Goal: Task Accomplishment & Management: Manage account settings

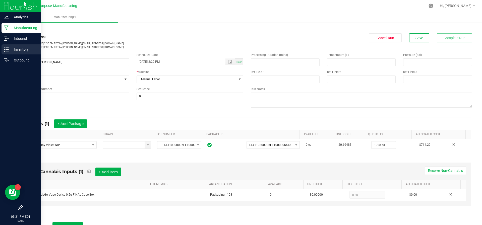
click at [8, 49] on line at bounding box center [7, 49] width 3 height 0
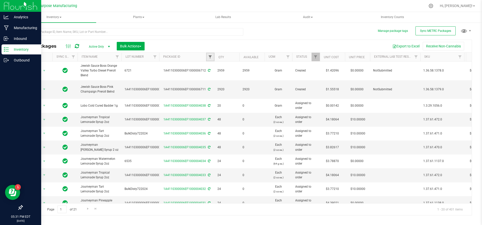
click at [211, 55] on span "Filter" at bounding box center [210, 57] width 4 height 4
drag, startPoint x: 216, startPoint y: 68, endPoint x: 223, endPoint y: 71, distance: 6.9
click at [223, 71] on input "5567" at bounding box center [235, 68] width 52 height 8
type input "5"
type input "6560"
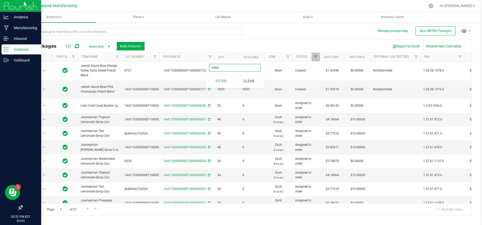
click at [209, 75] on button "Filter" at bounding box center [221, 80] width 24 height 11
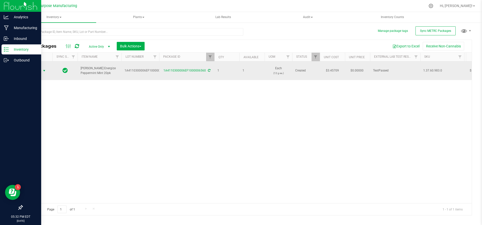
click at [44, 70] on span "select" at bounding box center [44, 70] width 6 height 7
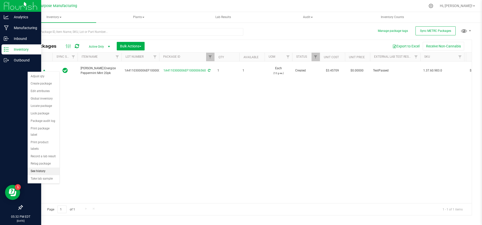
drag, startPoint x: 53, startPoint y: 153, endPoint x: 42, endPoint y: 158, distance: 12.4
click at [42, 168] on li "See history" at bounding box center [44, 172] width 32 height 8
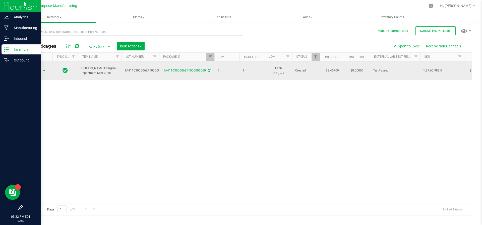
click at [42, 68] on span "select" at bounding box center [44, 70] width 6 height 7
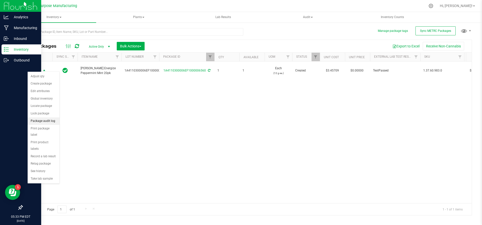
click at [50, 122] on li "Package audit log" at bounding box center [44, 121] width 32 height 8
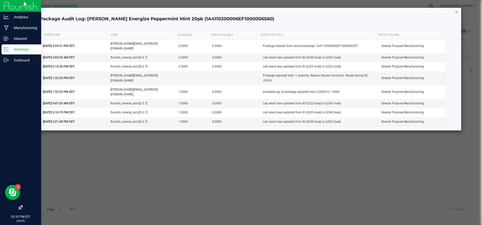
click at [456, 12] on icon "button" at bounding box center [456, 12] width 4 height 6
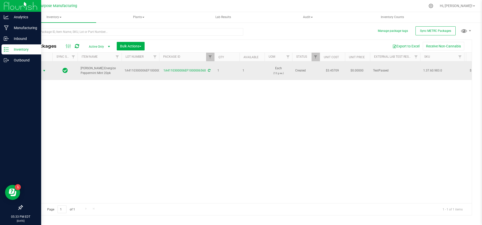
click at [44, 69] on span "select" at bounding box center [44, 71] width 4 height 4
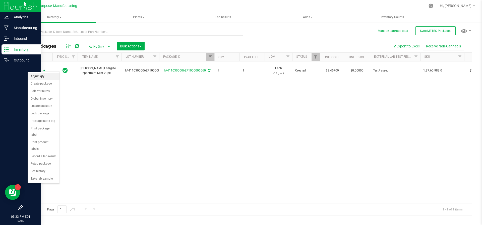
click at [41, 74] on li "Adjust qty" at bounding box center [44, 77] width 32 height 8
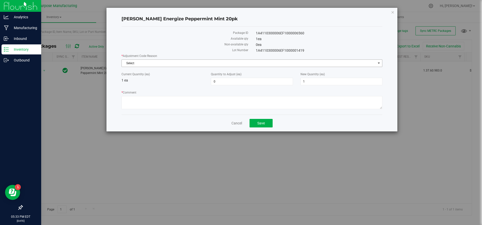
click at [182, 60] on span "Select" at bounding box center [249, 63] width 254 height 7
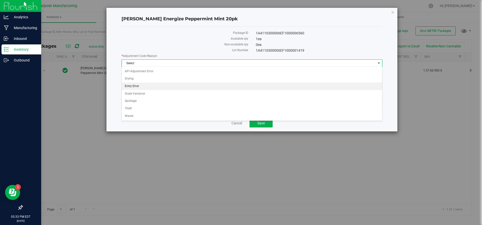
click at [165, 83] on li "Entry Error" at bounding box center [252, 87] width 260 height 8
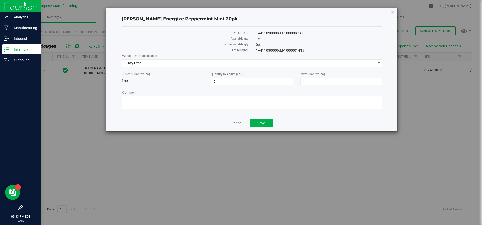
click at [220, 83] on span "0 0" at bounding box center [252, 82] width 82 height 8
click at [306, 78] on span "1 1" at bounding box center [341, 82] width 82 height 8
type input "3"
type input "2"
type input "3"
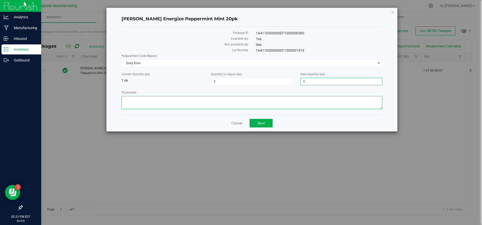
click at [290, 102] on textarea "* Comment" at bounding box center [251, 102] width 261 height 13
type textarea "Adjusted during inventory audit. JS/HV"
click at [266, 119] on button "Save" at bounding box center [260, 123] width 23 height 9
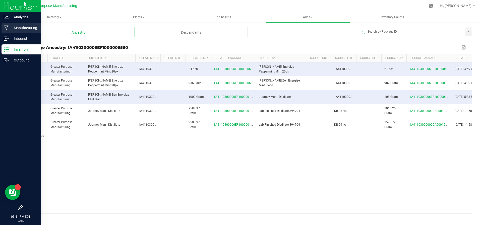
click at [24, 30] on p "Manufacturing" at bounding box center [24, 28] width 30 height 6
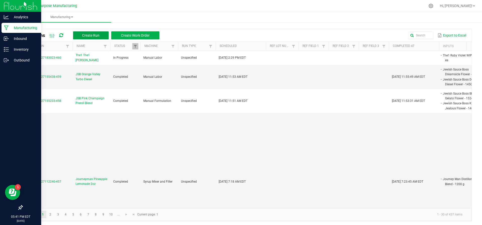
click at [90, 35] on span "Create Run" at bounding box center [90, 35] width 17 height 4
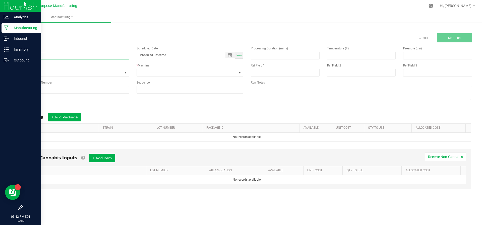
click at [79, 56] on input at bounding box center [75, 56] width 107 height 8
type input "Cali Honey Sour Diesel Distillate"
click at [238, 54] on span "Now" at bounding box center [238, 55] width 5 height 3
type input "[DATE] 5:42 PM"
click at [218, 70] on span at bounding box center [187, 72] width 100 height 7
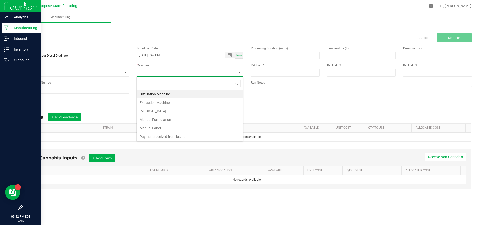
scroll to position [8, 107]
click at [188, 121] on li "Manual Formulation" at bounding box center [189, 119] width 106 height 9
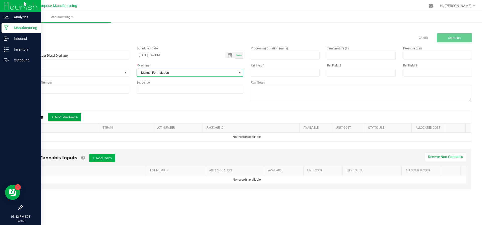
click at [56, 114] on button "+ Add Package" at bounding box center [64, 117] width 33 height 9
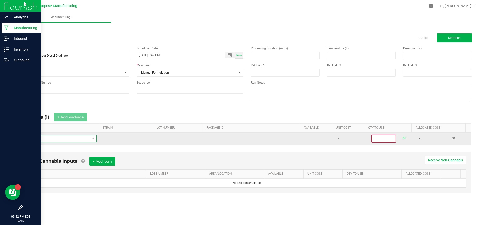
click at [56, 138] on span "NO DATA FOUND" at bounding box center [58, 138] width 64 height 7
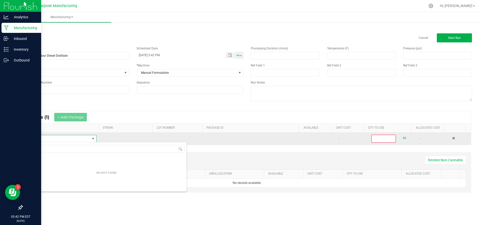
scroll to position [8, 68]
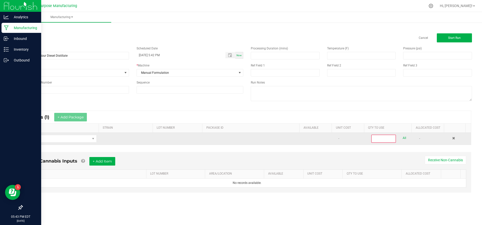
click at [223, 139] on td at bounding box center [253, 139] width 98 height 12
click at [225, 136] on td at bounding box center [253, 139] width 98 height 12
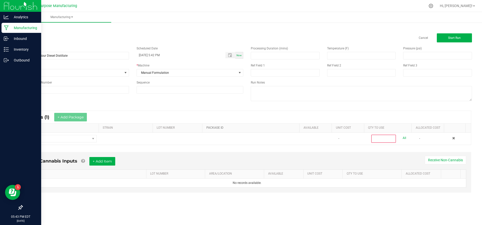
click at [217, 126] on link "PACKAGE ID" at bounding box center [251, 128] width 91 height 4
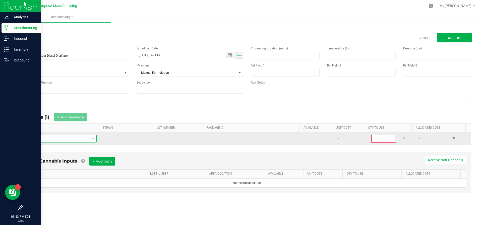
click at [72, 141] on span "NO DATA FOUND" at bounding box center [58, 138] width 64 height 7
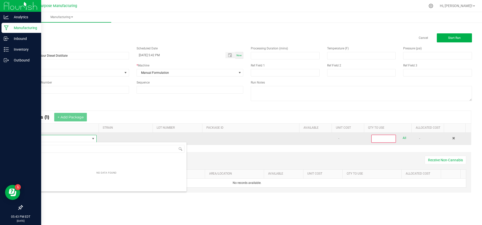
type input "Dist"
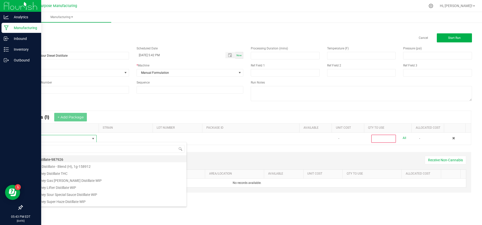
click at [66, 159] on li "Bulk Distillate-987926" at bounding box center [106, 158] width 160 height 7
type input "0"
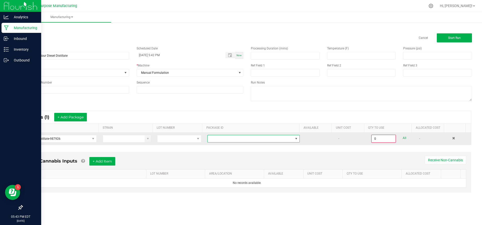
click at [285, 138] on span "NO DATA FOUND" at bounding box center [250, 138] width 86 height 7
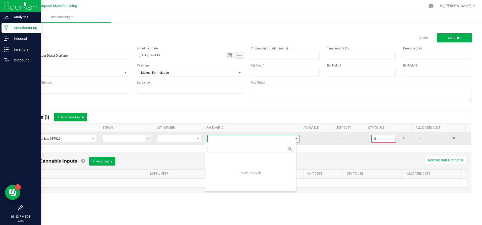
scroll to position [8, 91]
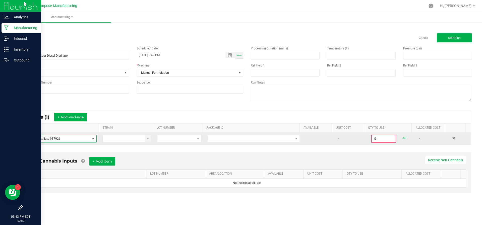
click at [91, 140] on span at bounding box center [93, 139] width 4 height 4
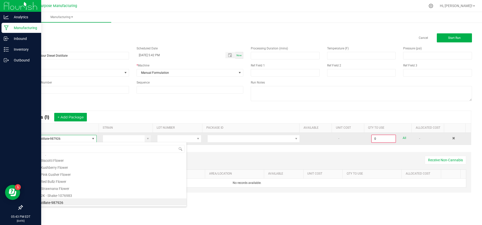
click at [76, 136] on span "Bulk Distillate-987926" at bounding box center [58, 138] width 64 height 7
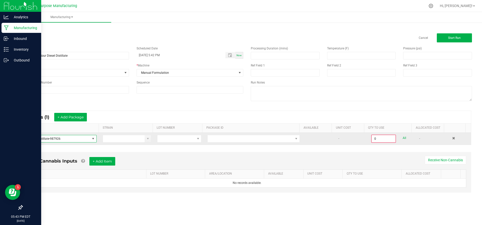
click at [76, 138] on span "Bulk Distillate-987926" at bounding box center [58, 138] width 64 height 7
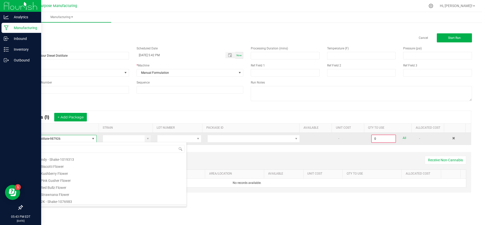
scroll to position [8, 69]
click at [212, 137] on span "NO DATA FOUND" at bounding box center [250, 138] width 86 height 7
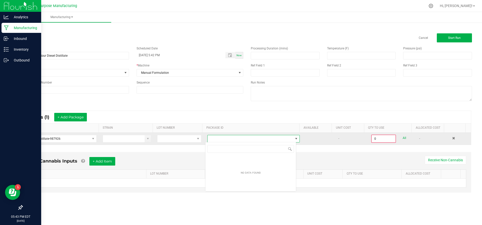
scroll to position [8, 91]
click at [72, 141] on span "Bulk Distillate-987926" at bounding box center [58, 138] width 64 height 7
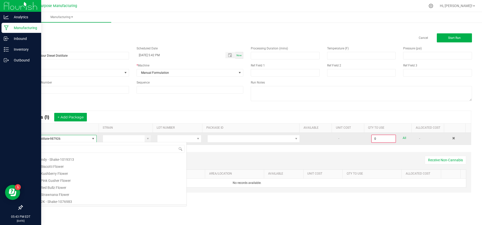
scroll to position [8, 69]
type input "Dis"
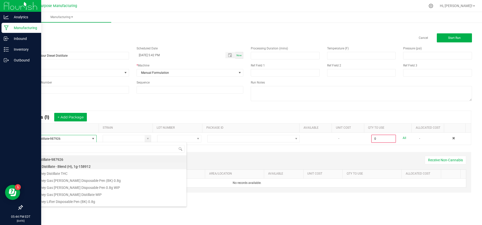
click at [71, 163] on li "Bulk Oil Distillate - Blend (H), 1g-158912" at bounding box center [106, 165] width 160 height 7
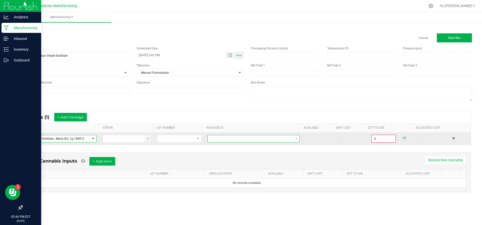
click at [224, 137] on span "NO DATA FOUND" at bounding box center [250, 138] width 86 height 7
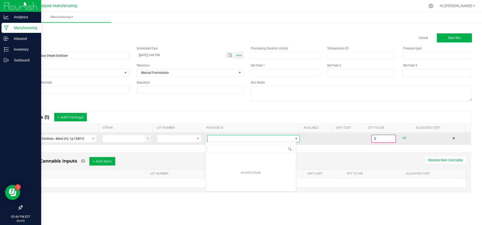
scroll to position [8, 91]
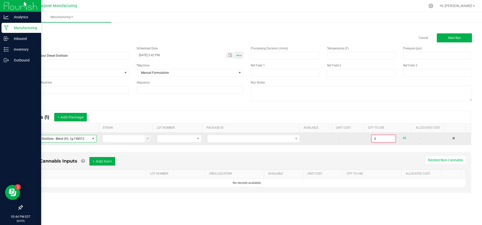
click at [91, 138] on span at bounding box center [93, 139] width 4 height 4
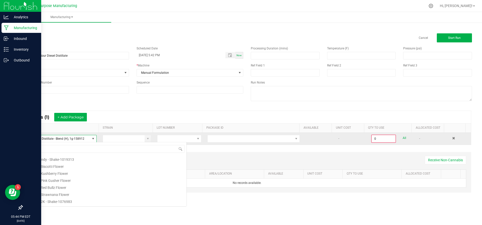
scroll to position [8, 69]
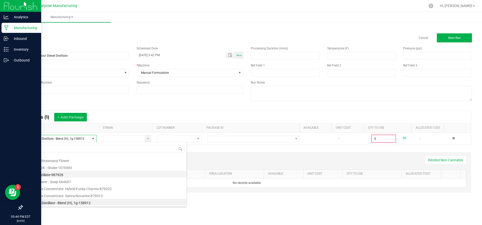
click at [81, 171] on li "Bulk Distillate-987926" at bounding box center [106, 174] width 160 height 7
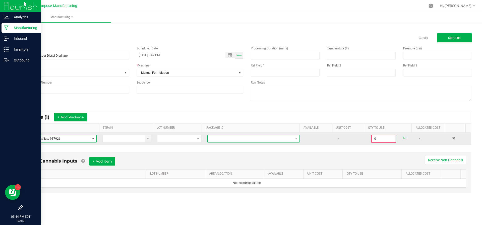
click at [211, 141] on span "NO DATA FOUND" at bounding box center [250, 138] width 86 height 7
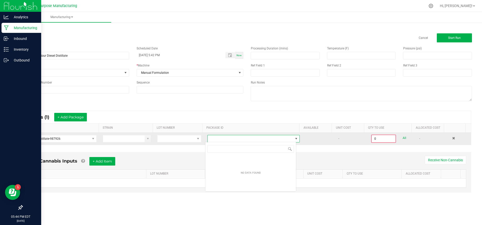
scroll to position [8, 91]
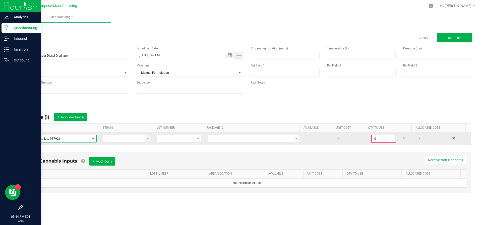
click at [91, 139] on span at bounding box center [93, 139] width 4 height 4
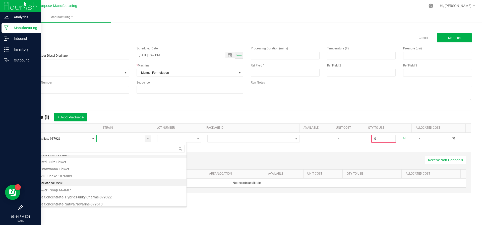
scroll to position [0, 0]
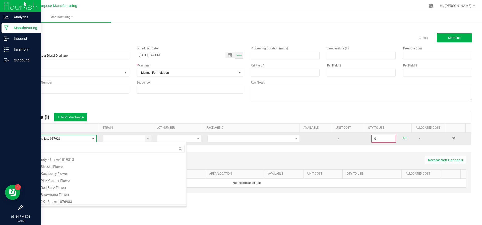
click at [62, 137] on span "Bulk Distillate-987926" at bounding box center [58, 138] width 64 height 7
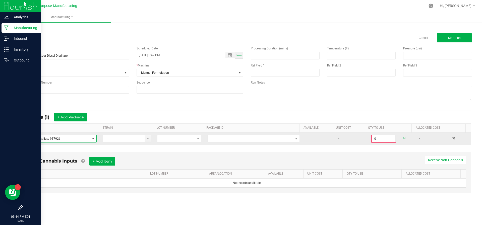
click at [62, 137] on span "Bulk Distillate-987926" at bounding box center [58, 138] width 64 height 7
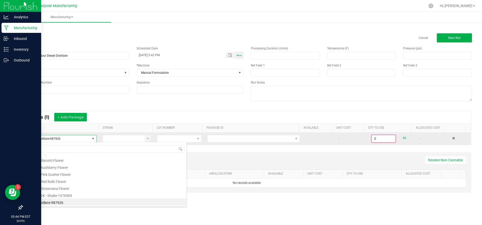
click at [62, 137] on span "Bulk Distillate-987926" at bounding box center [58, 138] width 64 height 7
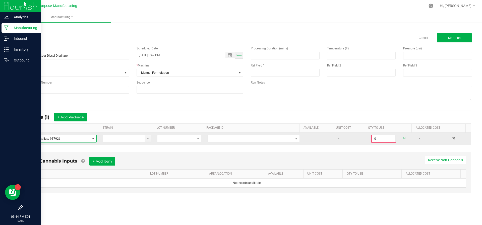
click at [62, 137] on span "Bulk Distillate-987926" at bounding box center [58, 138] width 64 height 7
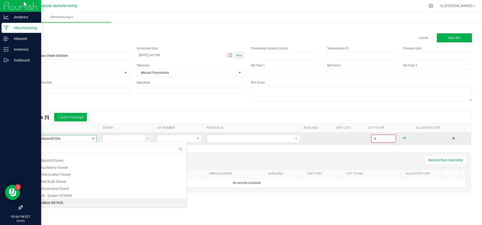
click at [62, 137] on span "Bulk Distillate-987926" at bounding box center [58, 138] width 64 height 7
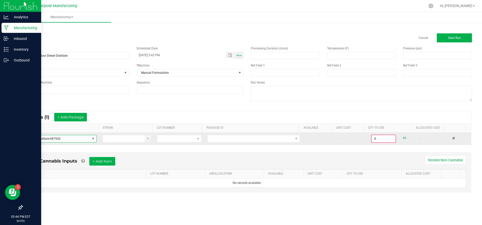
click at [62, 137] on span "Bulk Distillate-987926" at bounding box center [58, 138] width 64 height 7
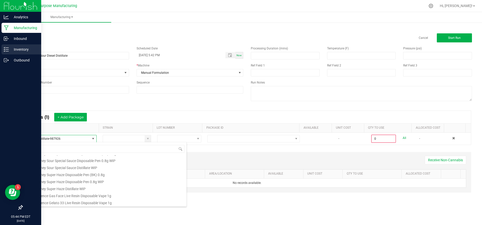
type input "Dis"
click at [19, 52] on div "Inventory" at bounding box center [22, 49] width 40 height 10
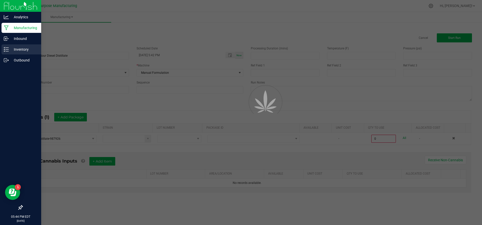
click at [19, 52] on div "Inventory" at bounding box center [22, 49] width 40 height 10
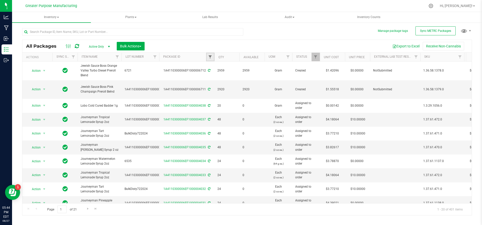
click at [211, 58] on span "Filter" at bounding box center [210, 57] width 4 height 4
type input "125293"
click at [220, 83] on button "Filter" at bounding box center [221, 80] width 24 height 11
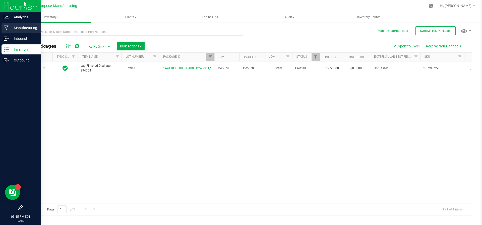
click at [20, 29] on p "Manufacturing" at bounding box center [24, 28] width 30 height 6
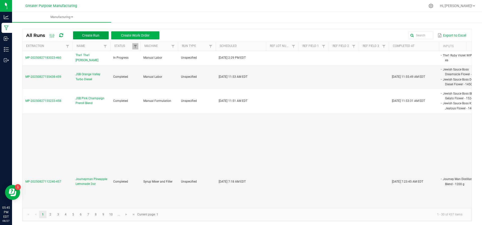
click at [86, 37] on button "Create Run" at bounding box center [91, 35] width 36 height 8
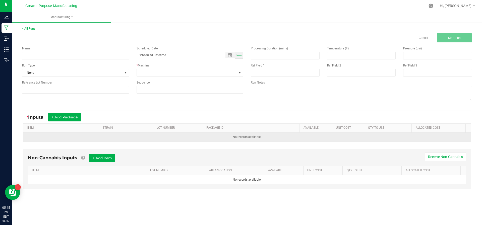
click at [77, 140] on td "No records available." at bounding box center [246, 137] width 447 height 9
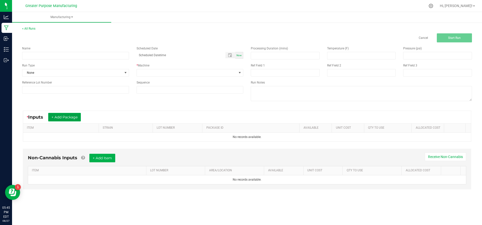
click at [74, 116] on button "+ Add Package" at bounding box center [64, 117] width 33 height 9
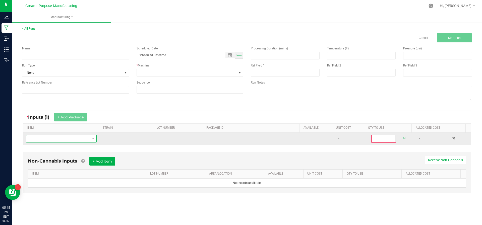
click at [74, 137] on span "NO DATA FOUND" at bounding box center [58, 138] width 64 height 7
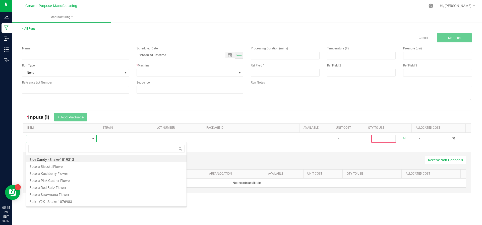
scroll to position [8, 68]
click at [69, 58] on input at bounding box center [75, 56] width 107 height 8
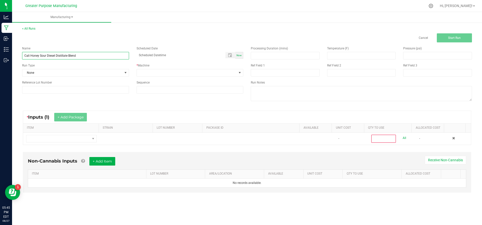
type input "Cali Honey Sour Diesel Distillate Blend"
click at [238, 54] on span "Now" at bounding box center [238, 55] width 5 height 3
type input "[DATE] 5:45 PM"
click at [197, 73] on span at bounding box center [187, 72] width 100 height 7
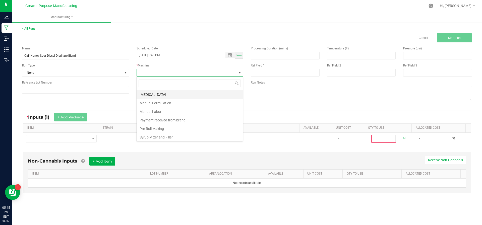
scroll to position [17, 0]
click at [184, 111] on li "Manual Labor" at bounding box center [189, 111] width 106 height 9
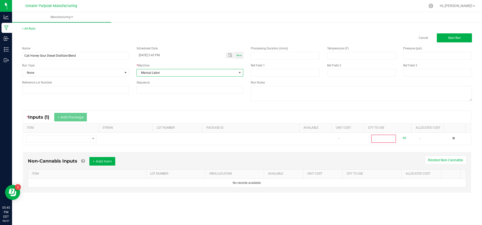
click at [201, 70] on span "Manual Labor" at bounding box center [187, 72] width 100 height 7
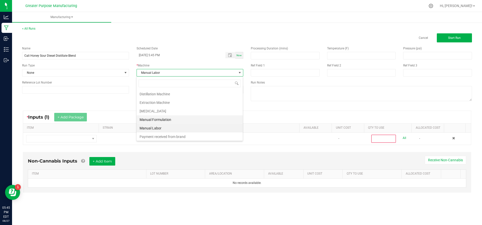
click at [175, 120] on li "Manual Formulation" at bounding box center [189, 119] width 106 height 9
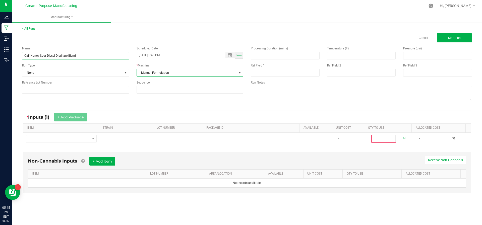
click at [104, 55] on input "Cali Honey Sour Diesel Distillate Blend" at bounding box center [75, 56] width 107 height 8
click at [118, 98] on div "Name Cali Honey Sour Diesel Distillate Blend Scheduled Date [DATE] 5:45 PM Now …" at bounding box center [246, 74] width 457 height 64
click at [74, 122] on div "* Inputs (1) + Add Package" at bounding box center [246, 117] width 447 height 13
click at [163, 116] on div "* Inputs (1) + Add Package" at bounding box center [246, 117] width 447 height 13
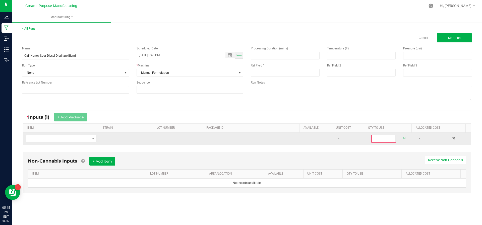
click at [144, 135] on td at bounding box center [127, 139] width 55 height 12
click at [91, 139] on span "NO DATA FOUND" at bounding box center [93, 139] width 4 height 4
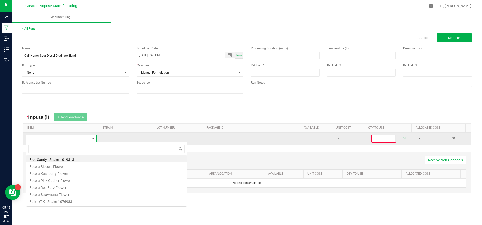
scroll to position [8, 68]
type input "Lab"
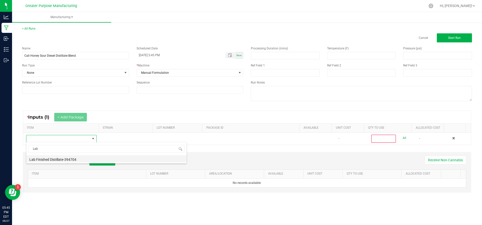
click at [66, 157] on li "Lab Finished Distillate-394704" at bounding box center [106, 158] width 160 height 7
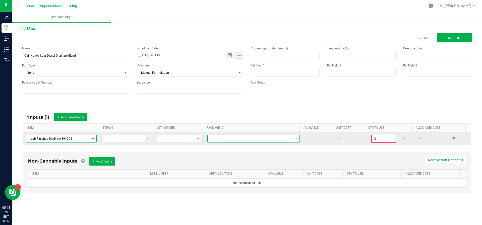
click at [270, 138] on span at bounding box center [250, 138] width 86 height 7
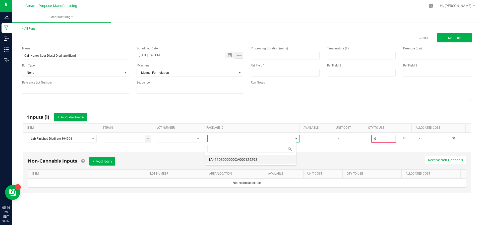
click at [260, 159] on li "1A41103000000CA000125293" at bounding box center [250, 159] width 91 height 9
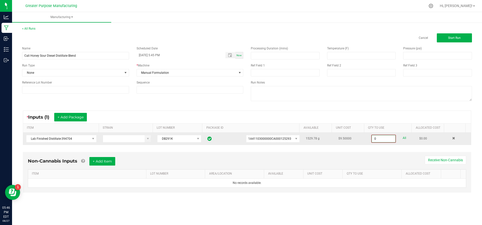
click at [384, 136] on input "0" at bounding box center [383, 138] width 24 height 7
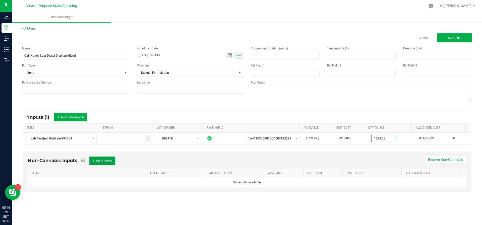
type input "1529.7800 g"
click at [108, 164] on button "+ Add Item" at bounding box center [102, 160] width 26 height 9
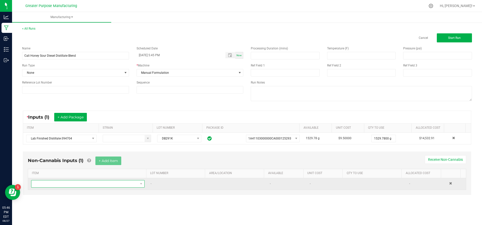
click at [102, 183] on span "NO DATA FOUND" at bounding box center [84, 183] width 107 height 7
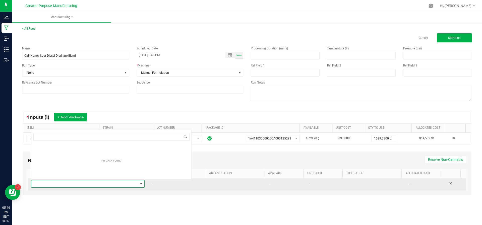
scroll to position [8, 110]
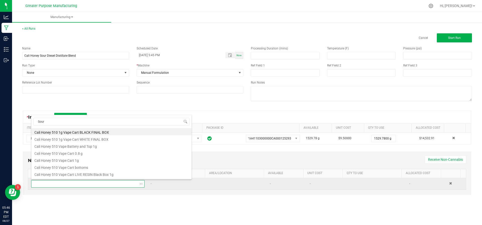
type input "Sour D"
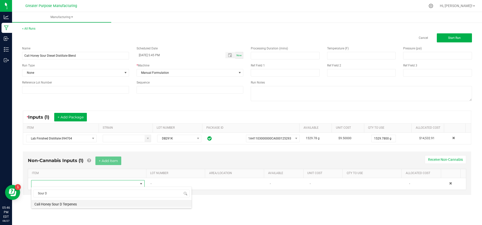
click at [94, 205] on li "Cali Honey Sour D Terpenes" at bounding box center [111, 203] width 160 height 7
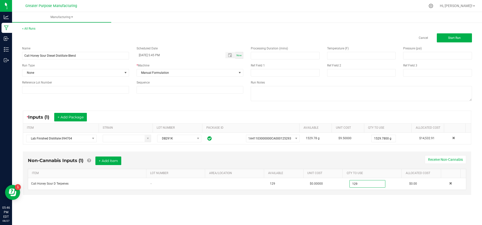
type input "129.0000 g"
click at [415, 113] on div "* Inputs (1) + Add Package" at bounding box center [246, 117] width 447 height 13
click at [463, 37] on button "Start Run" at bounding box center [453, 37] width 35 height 9
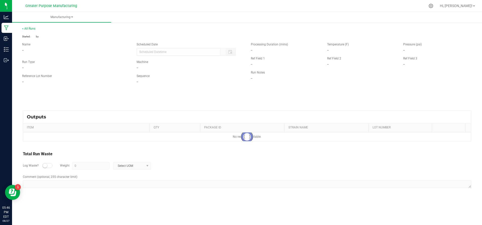
type input "[DATE] 5:45 PM"
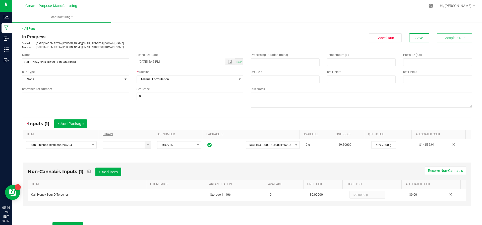
scroll to position [82, 0]
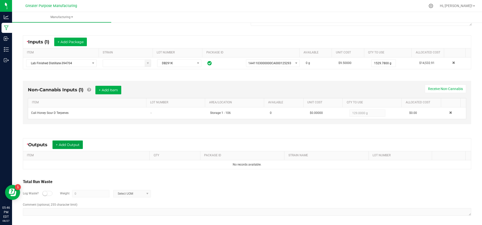
click at [67, 144] on button "+ Add Output" at bounding box center [67, 144] width 30 height 9
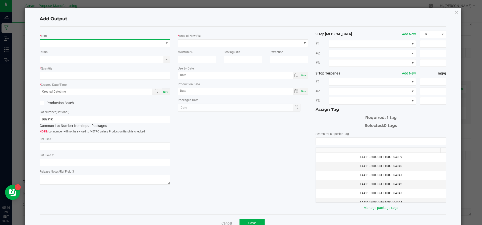
click at [81, 42] on span "NO DATA FOUND" at bounding box center [102, 43] width 124 height 7
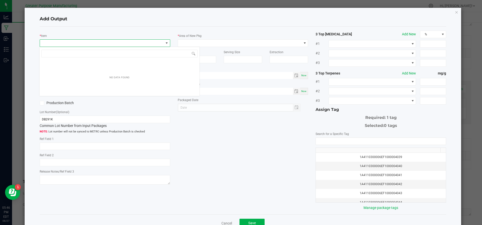
scroll to position [8, 129]
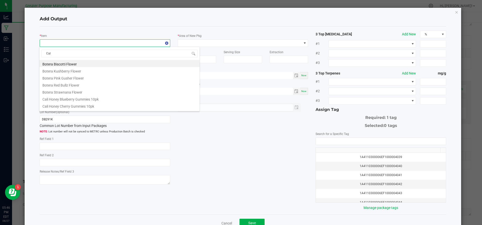
type input "Cali"
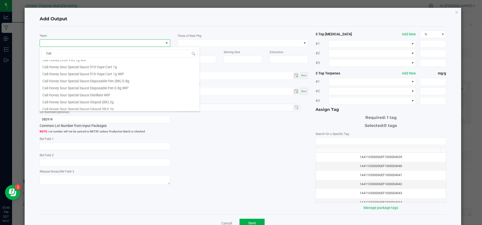
scroll to position [208, 0]
click at [88, 97] on li "Cali Honey Sour Special Sauce Distillate WIP" at bounding box center [119, 93] width 160 height 7
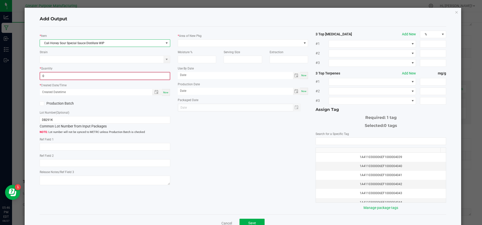
click at [81, 78] on input "0" at bounding box center [104, 75] width 129 height 7
type input "1750.0000 g"
click at [162, 89] on div "Now" at bounding box center [166, 92] width 8 height 7
type input "[DATE] 5:47 PM"
type input "[DATE]"
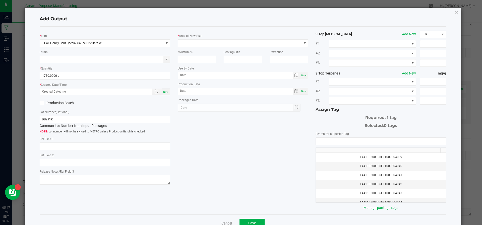
type input "[DATE]"
click at [202, 44] on span at bounding box center [240, 43] width 124 height 7
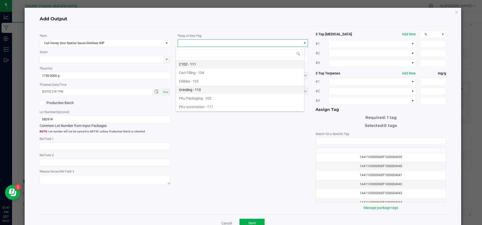
scroll to position [34, 0]
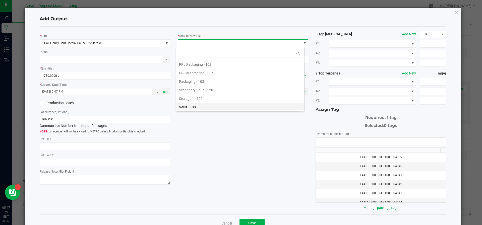
click at [195, 105] on li "Vault - 108" at bounding box center [240, 107] width 128 height 9
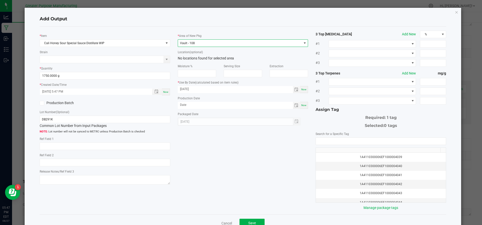
click at [304, 105] on div "* Area of New Pkg Vault - 108 Location (optional) No locations found for select…" at bounding box center [243, 78] width 138 height 95
click at [303, 106] on div "Now" at bounding box center [304, 105] width 8 height 7
type input "[DATE]"
click at [338, 142] on input "NO DATA FOUND" at bounding box center [381, 141] width 130 height 7
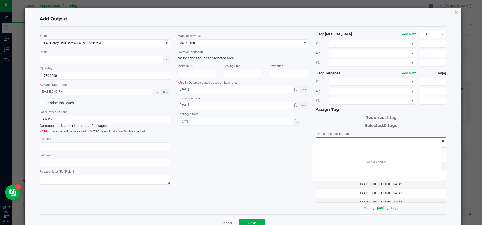
scroll to position [7, 128]
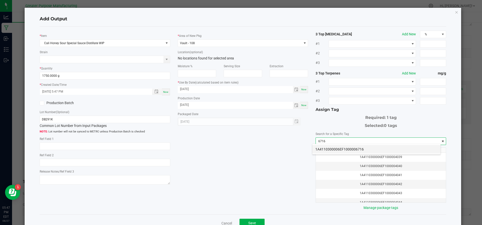
click at [336, 148] on li "1A4110300006EF1000006716" at bounding box center [376, 149] width 128 height 9
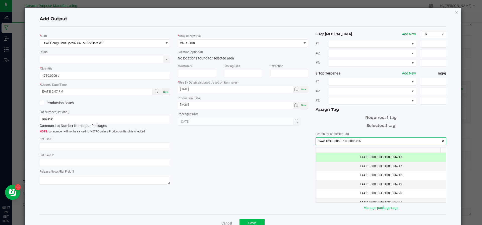
type input "1A4110300006EF1000006716"
click at [249, 219] on button "Save" at bounding box center [251, 223] width 25 height 9
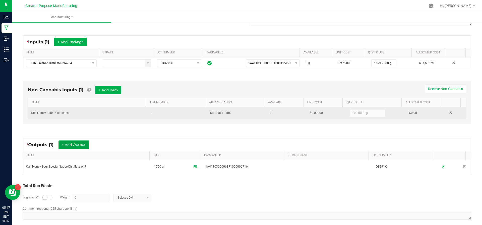
scroll to position [0, 0]
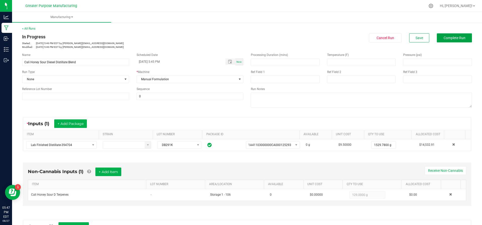
click at [450, 39] on span "Complete Run" at bounding box center [454, 38] width 22 height 4
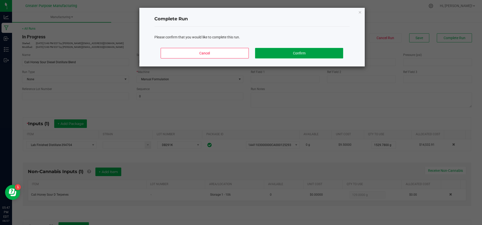
click at [309, 53] on button "Confirm" at bounding box center [299, 53] width 88 height 11
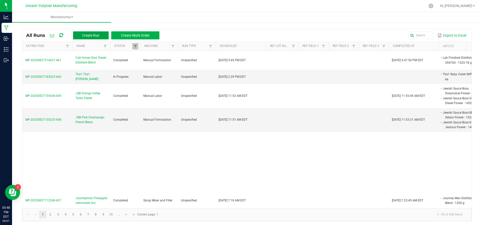
click at [86, 35] on span "Create Run" at bounding box center [90, 35] width 17 height 4
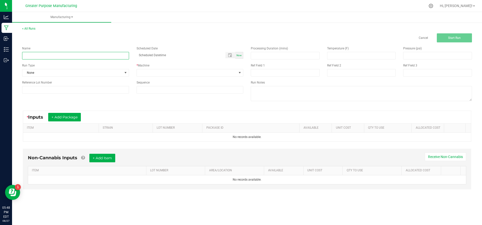
click at [74, 58] on input at bounding box center [75, 56] width 107 height 8
click at [40, 54] on input "Cali Honey Distillate" at bounding box center [75, 56] width 107 height 8
type input "Cali Honey Gelato Distillate"
click at [238, 57] on div "Now" at bounding box center [239, 55] width 8 height 7
type input "[DATE] 5:48 PM"
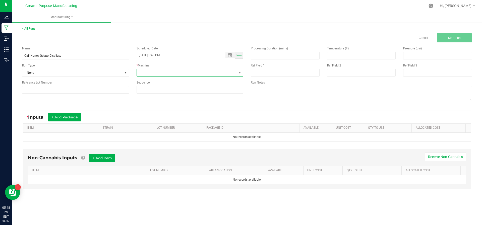
click at [226, 71] on span at bounding box center [187, 72] width 100 height 7
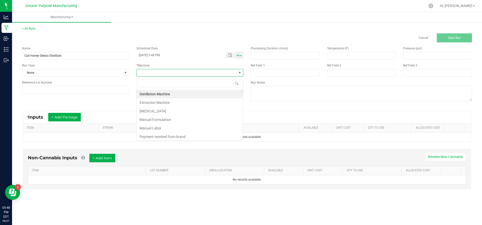
scroll to position [8, 107]
click at [182, 115] on li "Manual Formulation" at bounding box center [189, 119] width 106 height 9
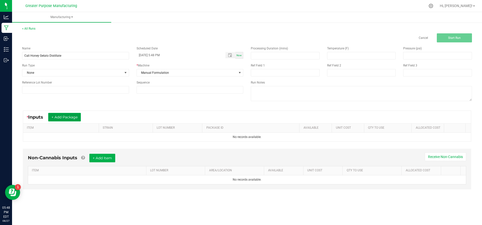
click at [73, 117] on button "+ Add Package" at bounding box center [64, 117] width 33 height 9
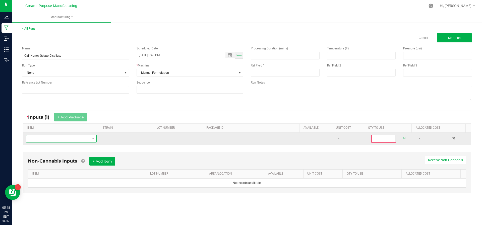
click at [65, 141] on span "NO DATA FOUND" at bounding box center [58, 138] width 64 height 7
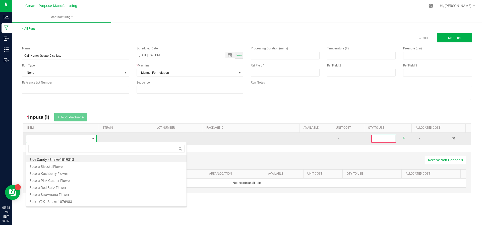
scroll to position [8, 68]
type input "Greater"
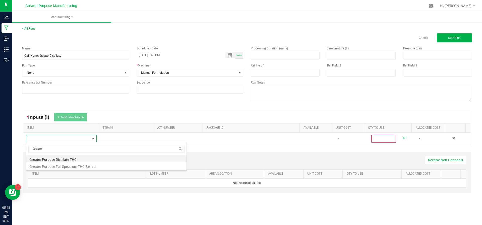
click at [63, 155] on li "Greater Purpose Distillate THC" at bounding box center [106, 158] width 160 height 7
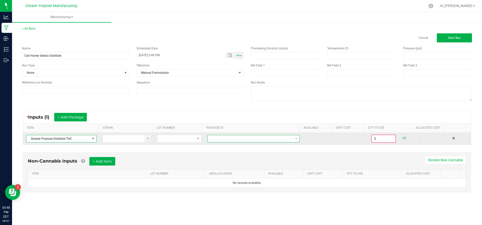
click at [216, 136] on span at bounding box center [250, 138] width 86 height 7
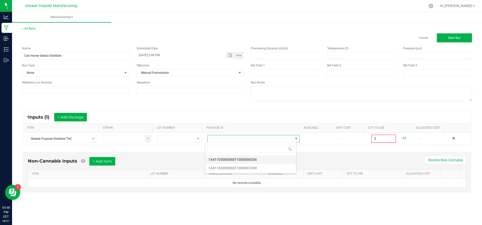
click at [217, 155] on li "1A4110300006EF1000006536" at bounding box center [250, 159] width 91 height 9
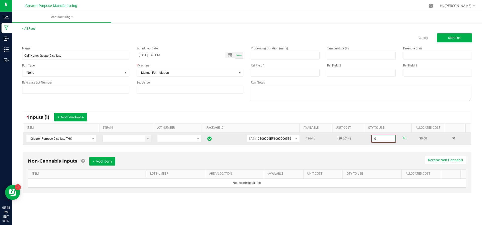
click at [383, 138] on input "0" at bounding box center [383, 138] width 24 height 7
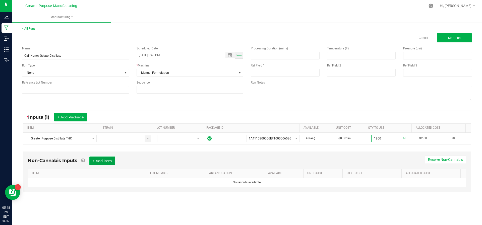
type input "1800.0000 g"
click at [105, 157] on button "+ Add Item" at bounding box center [102, 160] width 26 height 9
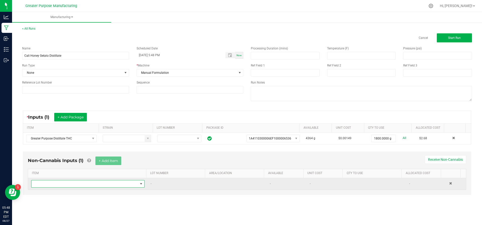
click at [90, 182] on span "NO DATA FOUND" at bounding box center [84, 183] width 107 height 7
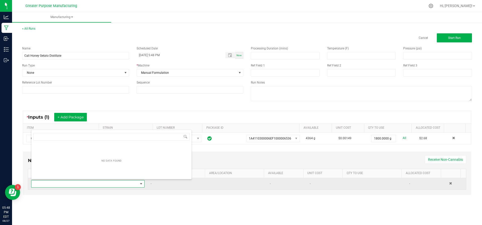
scroll to position [8, 110]
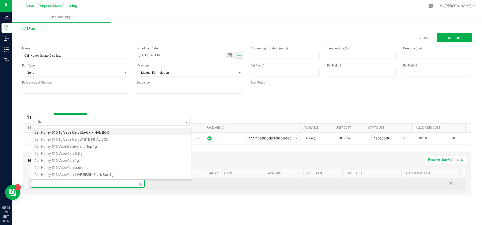
type input "Gel"
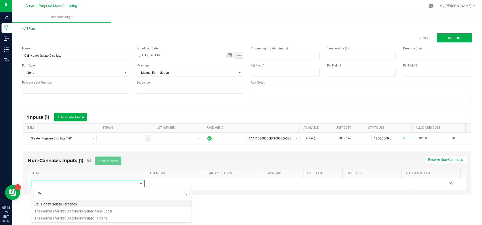
click at [80, 205] on li "Cali Honey Gelato Terpenes" at bounding box center [111, 203] width 160 height 7
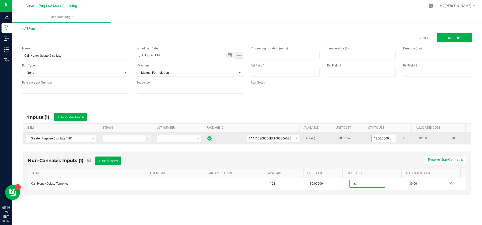
type input "162"
type input "1800"
type input "162.0000 g"
click at [376, 137] on input "1800" at bounding box center [383, 138] width 24 height 7
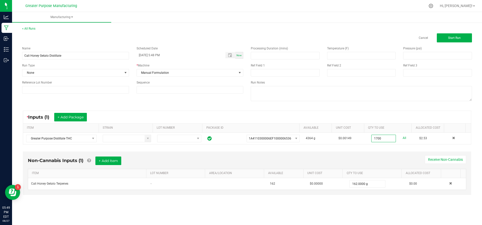
type input "1700.0000 g"
click at [383, 116] on div "* Inputs (1) + Add Package" at bounding box center [246, 117] width 447 height 13
click at [451, 38] on span "Start Run" at bounding box center [454, 38] width 13 height 4
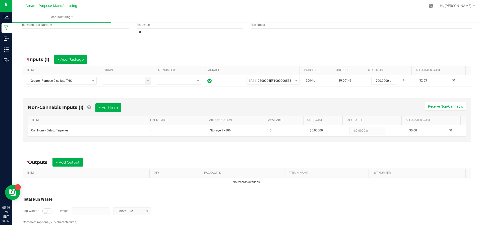
scroll to position [65, 0]
click at [64, 162] on button "+ Add Output" at bounding box center [67, 162] width 30 height 9
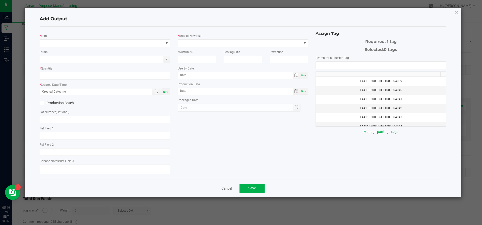
type input "[DATE]"
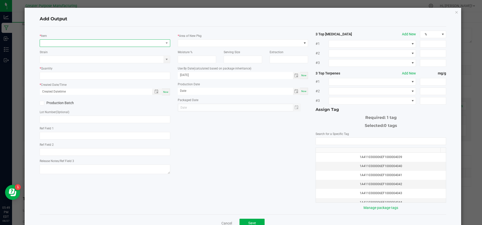
click at [105, 43] on span "NO DATA FOUND" at bounding box center [102, 43] width 124 height 7
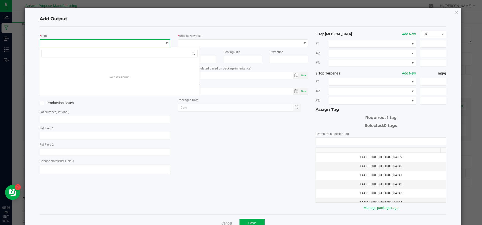
scroll to position [8, 129]
type input "Cali Honey Ge"
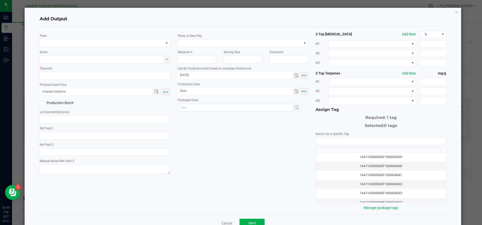
click at [453, 11] on div "Add Output * Item Strain * Quantity * Created Date/Time Now Production Batch Lo…" at bounding box center [243, 120] width 436 height 224
click at [454, 12] on icon "button" at bounding box center [456, 12] width 4 height 6
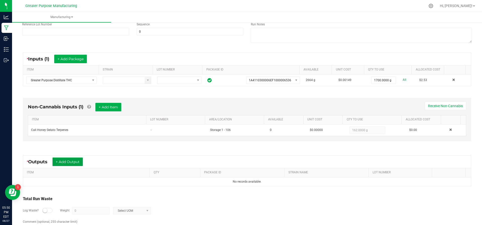
click at [73, 158] on button "+ Add Output" at bounding box center [67, 162] width 30 height 9
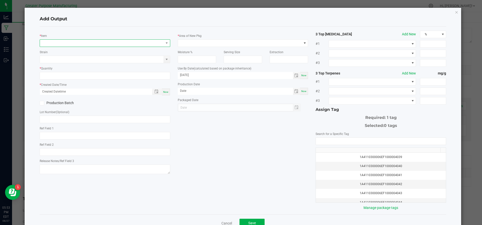
click at [75, 43] on span "NO DATA FOUND" at bounding box center [102, 43] width 124 height 7
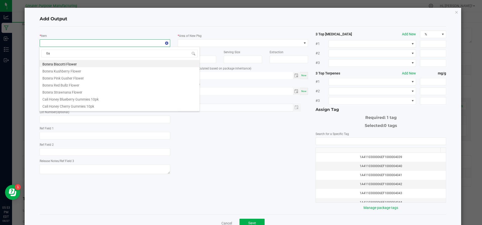
type input "Gas"
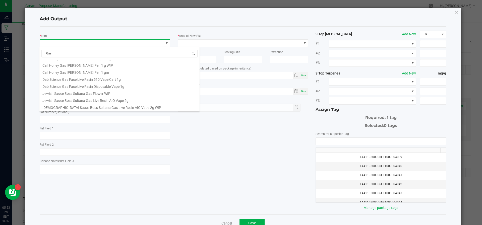
scroll to position [0, 0]
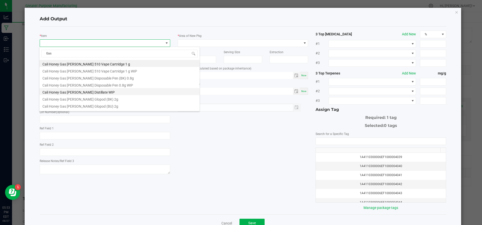
click at [123, 89] on li "Cali Honey Gas [PERSON_NAME] Distillate WIP" at bounding box center [119, 91] width 160 height 7
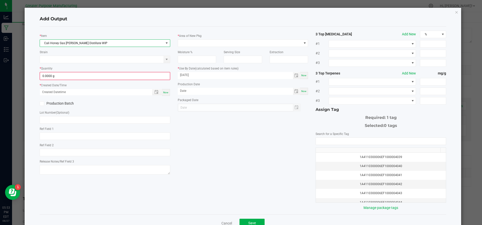
click at [92, 71] on div "* Quantity 0.0000 g" at bounding box center [105, 73] width 130 height 14
click at [92, 75] on input "0" at bounding box center [104, 75] width 129 height 7
type input "1800.0000 g"
click at [162, 93] on div "Now" at bounding box center [166, 92] width 8 height 7
type input "[DATE] 5:53 PM"
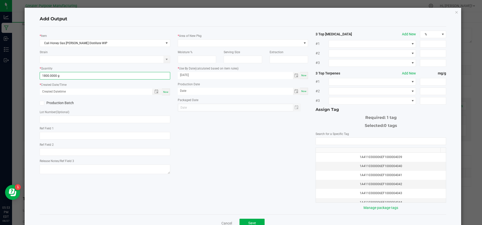
type input "[DATE]"
click at [162, 93] on div "Now" at bounding box center [166, 92] width 8 height 7
click at [223, 41] on span at bounding box center [240, 43] width 124 height 7
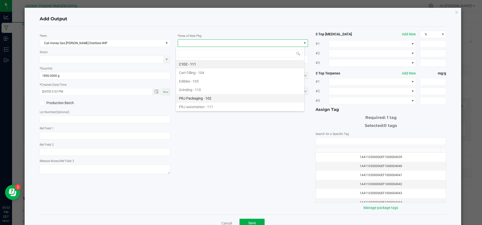
scroll to position [34, 0]
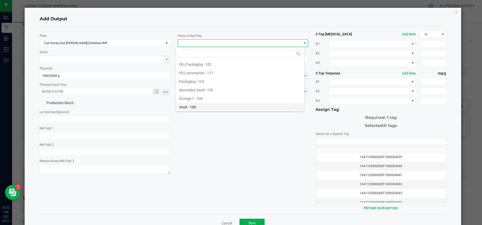
click at [205, 104] on li "Vault - 108" at bounding box center [240, 107] width 128 height 9
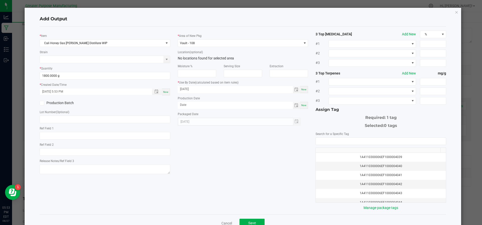
click at [301, 102] on div "Now" at bounding box center [304, 105] width 8 height 7
type input "[DATE]"
drag, startPoint x: 334, startPoint y: 139, endPoint x: 333, endPoint y: 136, distance: 2.6
click at [333, 137] on kendo-autocomplete at bounding box center [380, 141] width 130 height 8
click at [333, 140] on input "NO DATA FOUND" at bounding box center [381, 141] width 130 height 7
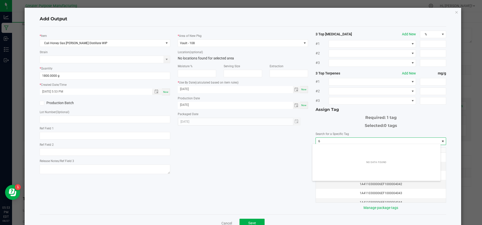
scroll to position [7, 128]
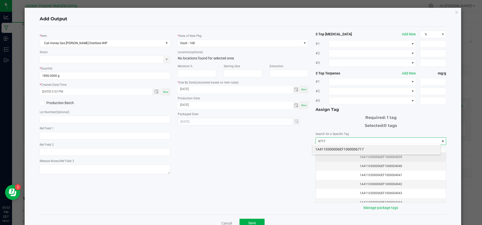
click at [328, 152] on li "1A4110300006EF1000006717" at bounding box center [376, 149] width 128 height 9
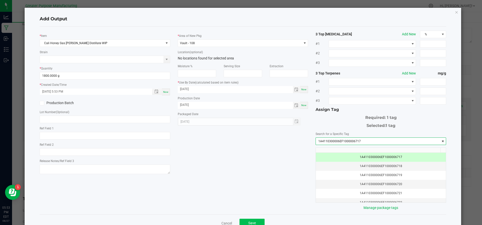
type input "1A4110300006EF1000006717"
click at [255, 219] on button "Save" at bounding box center [251, 223] width 25 height 9
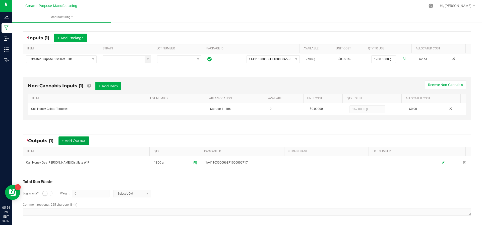
scroll to position [0, 0]
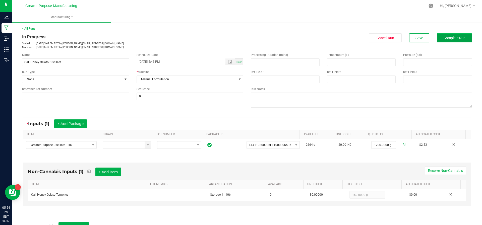
click at [456, 38] on span "Complete Run" at bounding box center [454, 38] width 22 height 4
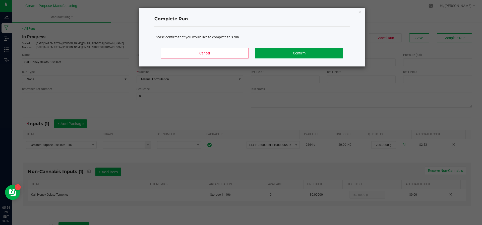
click at [324, 48] on button "Confirm" at bounding box center [299, 53] width 88 height 11
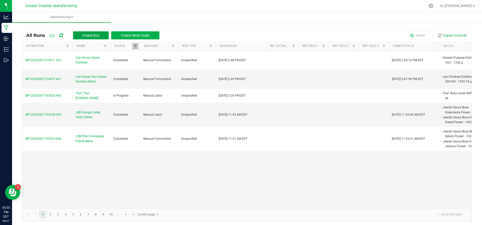
click at [91, 35] on span "Create Run" at bounding box center [90, 35] width 17 height 4
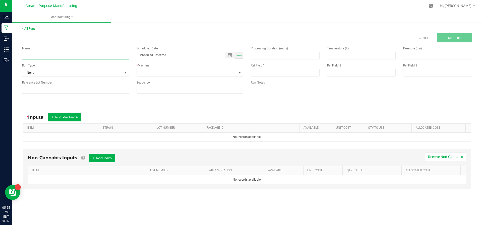
click at [83, 54] on input at bounding box center [75, 56] width 107 height 8
click at [82, 53] on input at bounding box center [75, 56] width 107 height 8
click at [39, 55] on input "Cali Honey Distillate" at bounding box center [75, 56] width 107 height 8
type input "Cali Honey Lifter Distillate"
click at [240, 51] on div "Scheduled Date Now" at bounding box center [190, 52] width 114 height 13
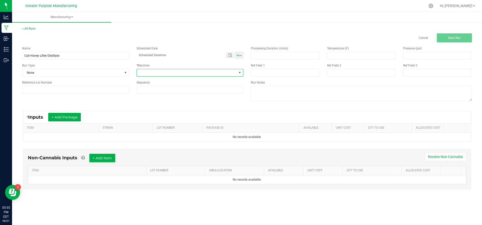
click at [223, 74] on span at bounding box center [187, 72] width 100 height 7
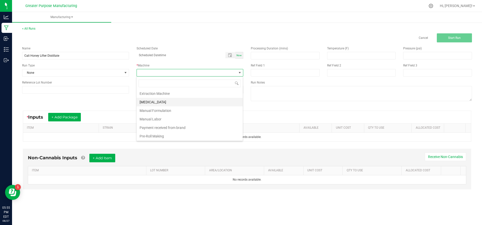
scroll to position [9, 0]
click at [211, 108] on li "Manual Formulation" at bounding box center [189, 111] width 106 height 9
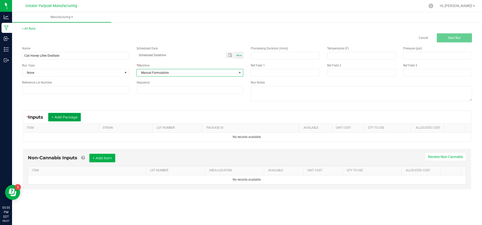
click at [77, 113] on button "+ Add Package" at bounding box center [64, 117] width 33 height 9
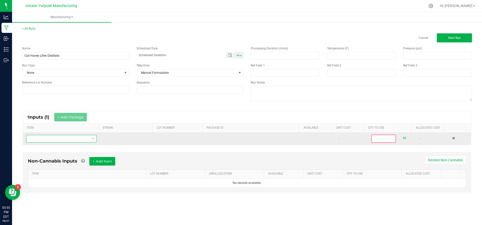
click at [81, 139] on span "NO DATA FOUND" at bounding box center [58, 138] width 64 height 7
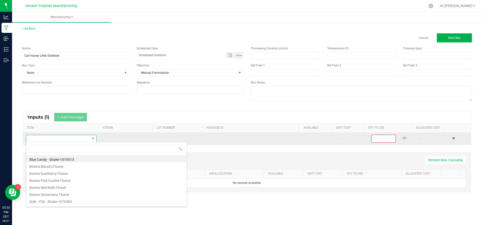
scroll to position [8, 68]
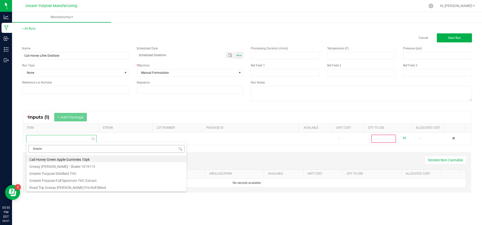
type input "Greater"
click at [77, 159] on li "Greater Purpose Distillate THC" at bounding box center [106, 158] width 160 height 7
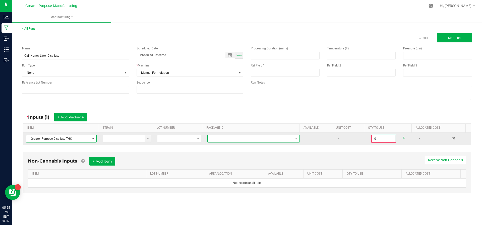
click at [277, 136] on span at bounding box center [250, 138] width 86 height 7
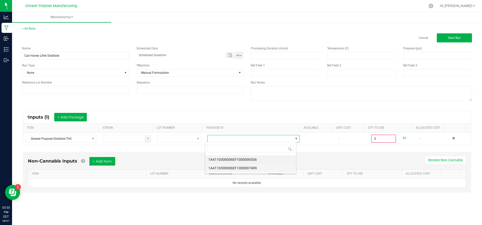
click at [259, 166] on li "1A4110300006EF1000007499" at bounding box center [250, 168] width 91 height 9
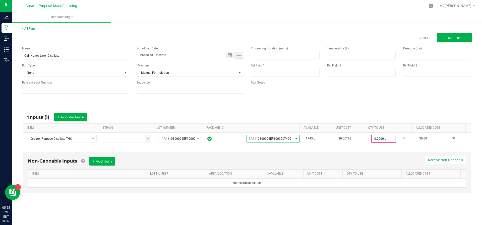
click at [259, 166] on div "Non-Cannabis Inputs + Add Item Receive Non-Cannabis" at bounding box center [247, 163] width 438 height 12
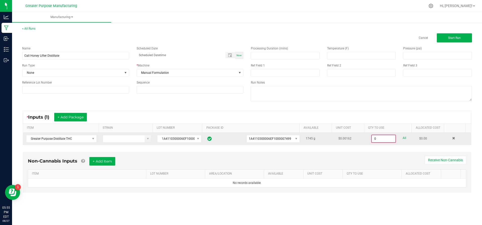
click at [379, 138] on input "0" at bounding box center [383, 138] width 24 height 7
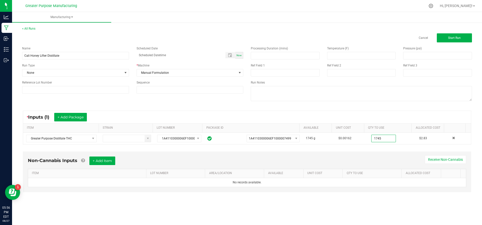
type input "1745.0000 g"
click at [347, 150] on div "Non-Cannabis Inputs + Add Item Receive Non-Cannabis ITEM LOT NUMBER AREA/LOCATI…" at bounding box center [246, 175] width 457 height 53
click at [104, 160] on button "+ Add Item" at bounding box center [102, 160] width 26 height 9
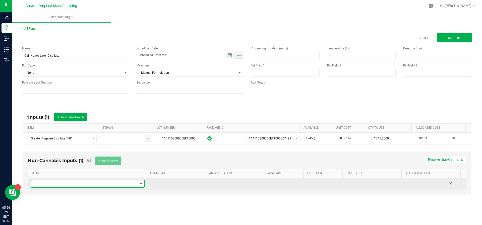
click at [87, 182] on span "NO DATA FOUND" at bounding box center [84, 183] width 107 height 7
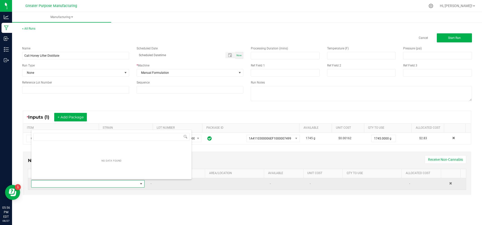
scroll to position [8, 110]
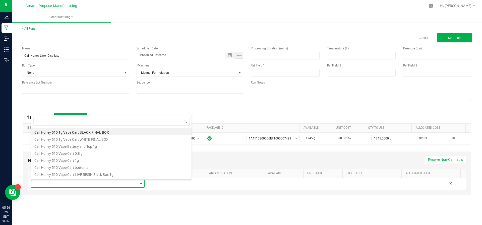
click at [133, 103] on div "Name Cali Honey Lifter Distillate Scheduled Date Now Run Type None * Machine Ma…" at bounding box center [246, 74] width 457 height 64
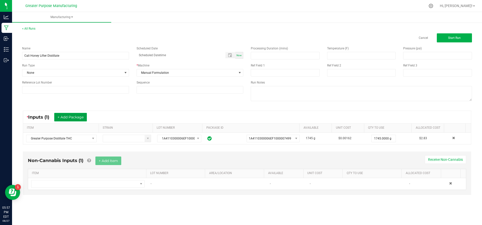
click at [86, 120] on button "+ Add Package" at bounding box center [70, 117] width 33 height 9
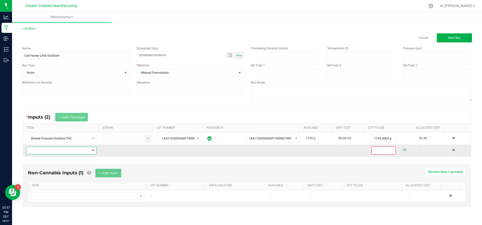
click at [80, 152] on span "NO DATA FOUND" at bounding box center [58, 150] width 64 height 7
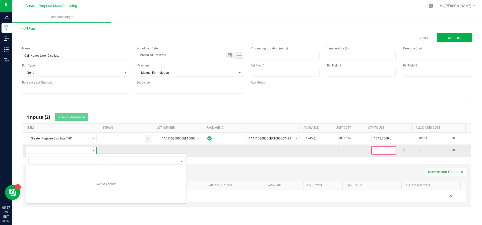
scroll to position [8, 68]
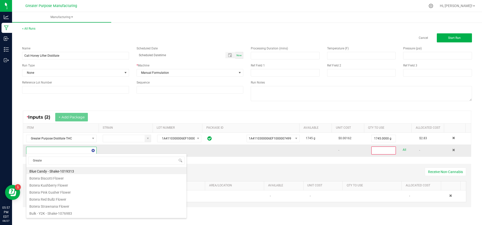
type input "Greater"
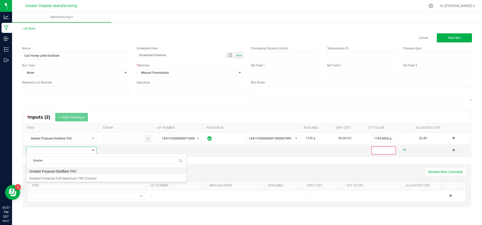
click at [74, 171] on li "Greater Purpose Distillate THC" at bounding box center [106, 170] width 160 height 7
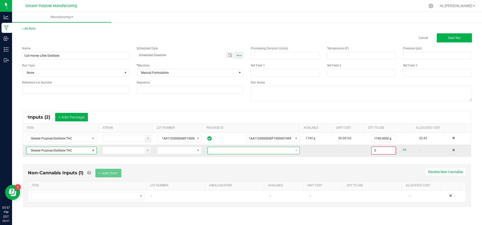
click at [213, 150] on span at bounding box center [250, 150] width 86 height 7
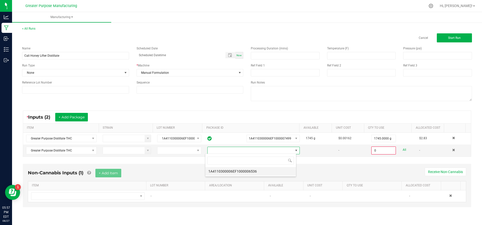
click at [214, 173] on li "1A4110300006EF1000006536" at bounding box center [250, 171] width 91 height 9
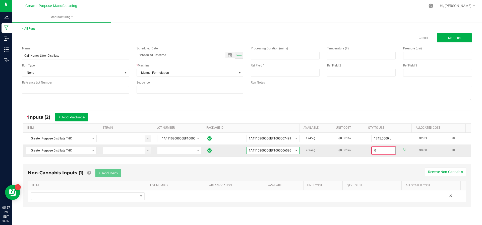
click at [374, 149] on input "0" at bounding box center [383, 150] width 24 height 7
type input "500.0000 g"
click at [346, 174] on div "Non-Cannabis Inputs (1) + Add Item Receive Non-Cannabis" at bounding box center [247, 174] width 438 height 12
click at [148, 171] on div "Non-Cannabis Inputs (1) + Add Item Receive Non-Cannabis" at bounding box center [247, 174] width 438 height 12
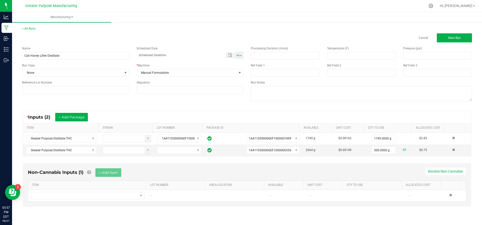
click at [144, 172] on div "Non-Cannabis Inputs (1) + Add Item Receive Non-Cannabis" at bounding box center [247, 174] width 438 height 12
click at [452, 37] on span "Start Run" at bounding box center [454, 38] width 13 height 4
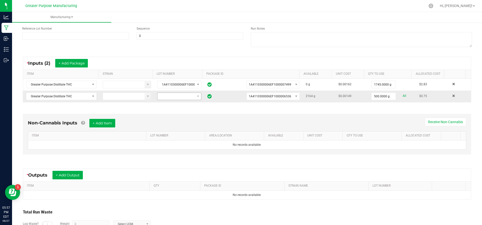
scroll to position [61, 0]
click at [109, 117] on div "Non-Cannabis Inputs + Add Item Receive Non-Cannabis ITEM LOT NUMBER AREA/LOCATI…" at bounding box center [247, 133] width 448 height 41
click at [108, 123] on button "+ Add Item" at bounding box center [102, 122] width 26 height 9
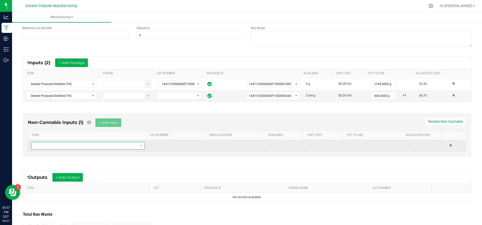
click at [101, 147] on span "NO DATA FOUND" at bounding box center [84, 145] width 107 height 7
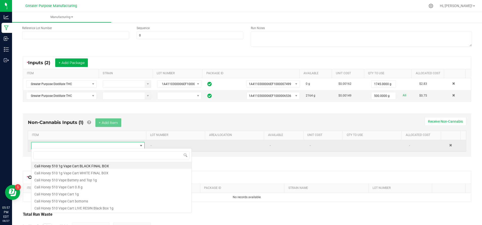
scroll to position [8, 109]
type input "Lifter"
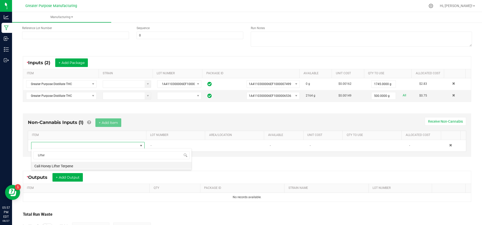
click at [91, 164] on li "Cali Honey Lifter Terpene" at bounding box center [111, 165] width 160 height 7
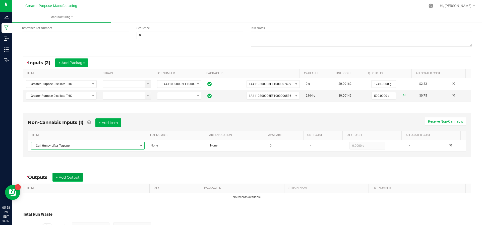
click at [70, 177] on button "+ Add Output" at bounding box center [67, 177] width 30 height 9
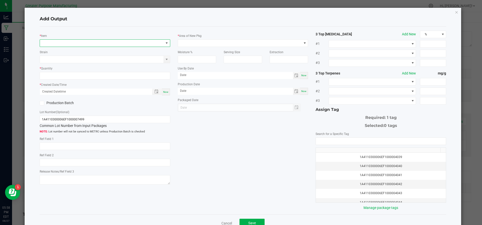
click at [82, 45] on span "NO DATA FOUND" at bounding box center [102, 43] width 124 height 7
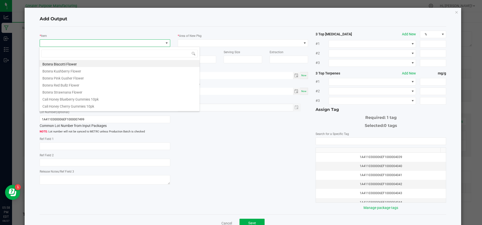
scroll to position [8, 129]
type input "Lifter"
click at [81, 89] on li "Cali Honey Lifter Distillate WIP" at bounding box center [119, 91] width 160 height 7
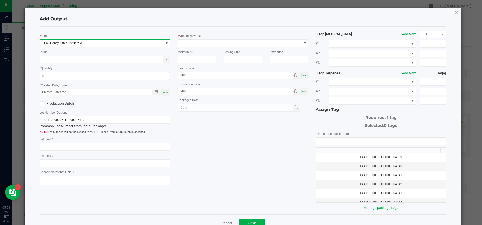
click at [77, 74] on input "0" at bounding box center [104, 75] width 129 height 7
type input "2250.0000 g"
click at [169, 93] on div "* Item Cali Honey Lifter Distillate WIP Strain * Quantity 2250.0000 g * Created…" at bounding box center [105, 109] width 138 height 156
click at [165, 92] on span "Now" at bounding box center [165, 92] width 5 height 3
type input "[DATE] 5:58 PM"
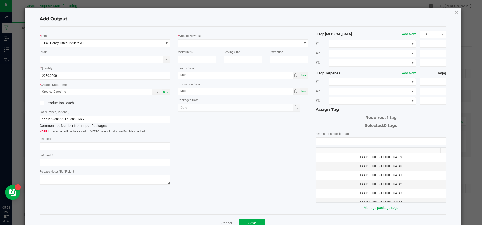
type input "[DATE]"
click at [217, 40] on span at bounding box center [240, 43] width 124 height 7
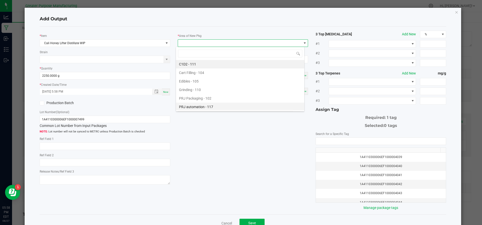
scroll to position [34, 0]
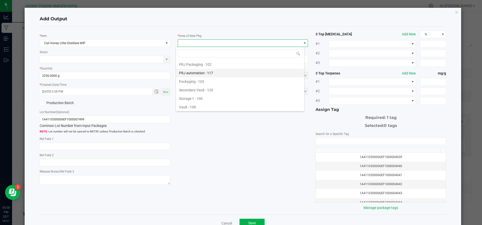
click at [198, 105] on li "Vault - 108" at bounding box center [240, 107] width 128 height 9
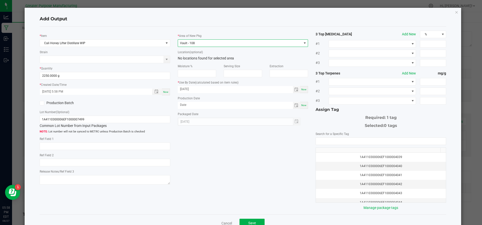
click at [302, 105] on span "Now" at bounding box center [303, 105] width 5 height 3
type input "[DATE]"
click at [327, 137] on kendo-autocomplete at bounding box center [380, 141] width 130 height 8
click at [328, 143] on input "NO DATA FOUND" at bounding box center [381, 141] width 130 height 7
click at [339, 140] on input "NO DATA FOUND" at bounding box center [381, 141] width 130 height 7
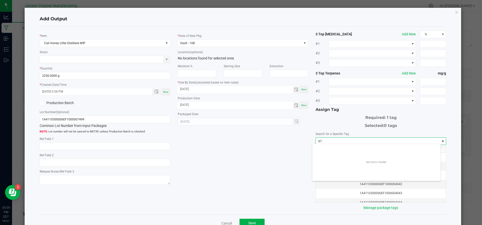
scroll to position [7, 128]
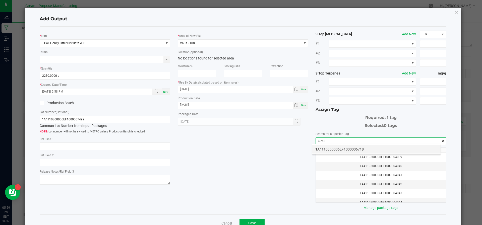
click at [336, 152] on li "1A4110300006EF1000006718" at bounding box center [376, 149] width 128 height 9
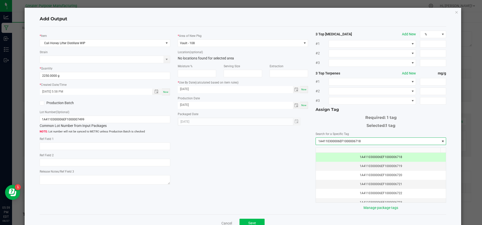
type input "1A4110300006EF1000006718"
click at [251, 221] on span "Save" at bounding box center [252, 223] width 8 height 4
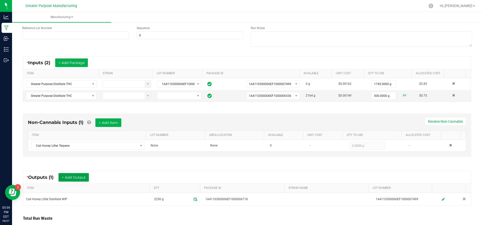
scroll to position [0, 0]
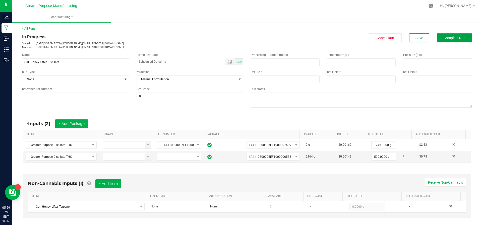
click at [437, 39] on button "Complete Run" at bounding box center [453, 37] width 35 height 9
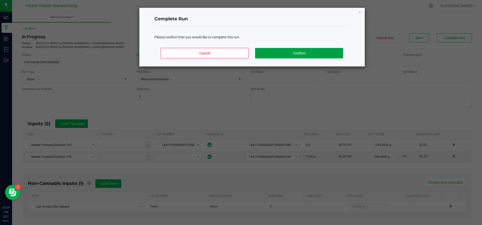
click at [320, 52] on button "Confirm" at bounding box center [299, 53] width 88 height 11
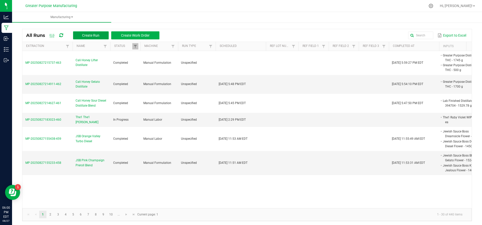
click at [101, 36] on button "Create Run" at bounding box center [91, 35] width 36 height 8
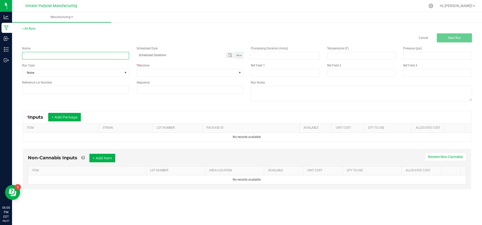
click at [75, 53] on input at bounding box center [75, 56] width 107 height 8
type input "Cali Honey Distillate"
click at [66, 120] on button "+ Add Package" at bounding box center [64, 117] width 33 height 9
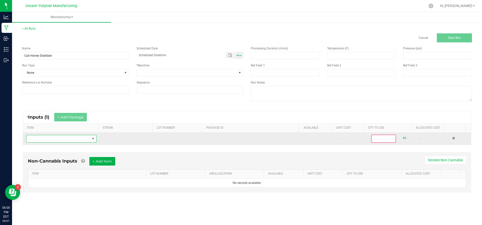
click at [67, 140] on span "NO DATA FOUND" at bounding box center [58, 138] width 64 height 7
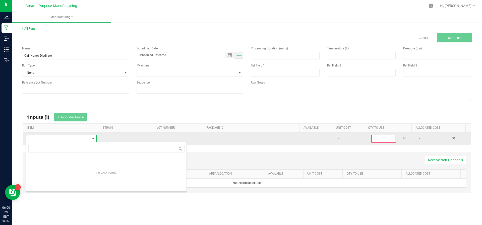
scroll to position [8, 68]
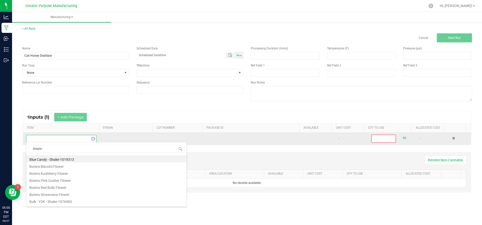
type input "Greater"
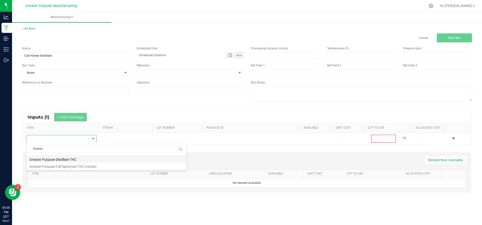
click at [63, 157] on li "Greater Purpose Distillate THC" at bounding box center [106, 158] width 160 height 7
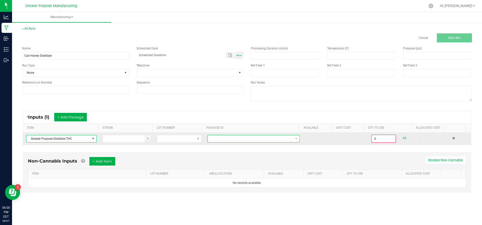
click at [218, 140] on span at bounding box center [250, 138] width 86 height 7
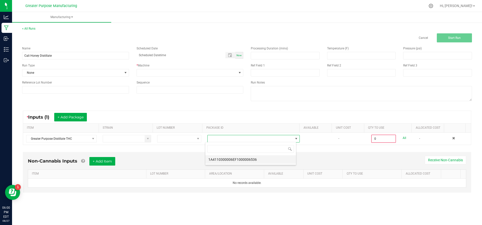
click at [218, 158] on li "1A4110300006EF1000006536" at bounding box center [250, 159] width 91 height 9
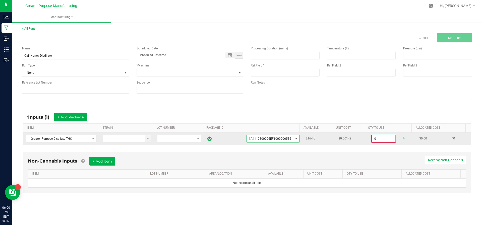
click at [375, 136] on input "0" at bounding box center [383, 138] width 24 height 7
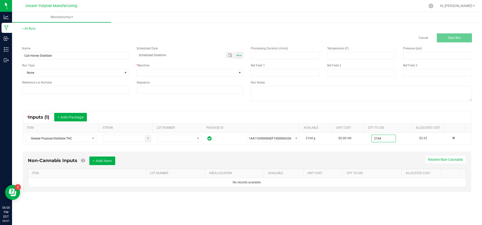
type input "2164.0000 g"
click at [332, 155] on div "Non-Cannabis Inputs + Add Item Receive Non-Cannabis ITEM LOT NUMBER AREA/LOCATI…" at bounding box center [247, 171] width 448 height 41
click at [107, 159] on button "+ Add Item" at bounding box center [102, 160] width 26 height 9
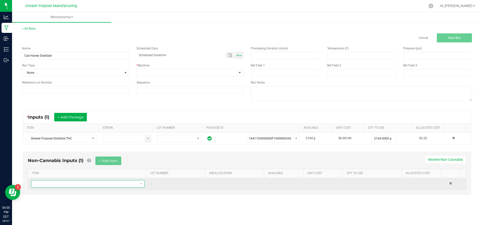
click at [100, 182] on span "NO DATA FOUND" at bounding box center [84, 183] width 107 height 7
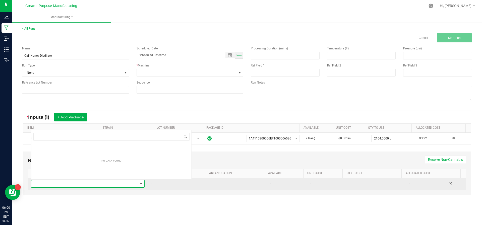
scroll to position [8, 110]
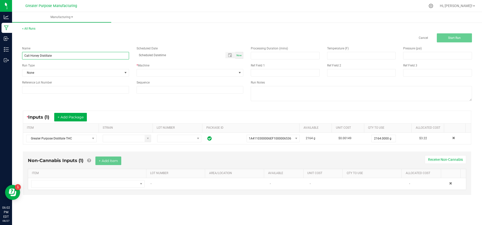
click at [79, 55] on input "Cali Honey Distillate" at bounding box center [75, 56] width 107 height 8
click at [38, 54] on input "Cali Honey Distillate" at bounding box center [75, 56] width 107 height 8
click at [40, 57] on input "Cali Honey Distillate" at bounding box center [75, 56] width 107 height 8
type input "Cali Honey Blue [PERSON_NAME] Distillate"
click at [216, 74] on span at bounding box center [187, 72] width 100 height 7
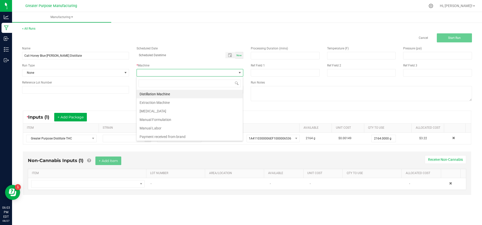
scroll to position [8, 107]
click at [173, 116] on li "Manual Formulation" at bounding box center [189, 119] width 106 height 9
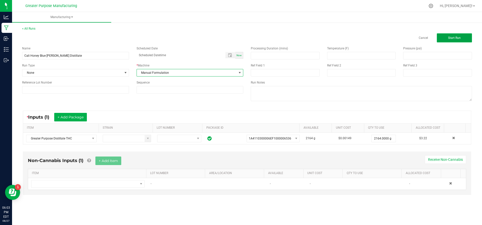
click at [453, 38] on span "Start Run" at bounding box center [454, 38] width 13 height 4
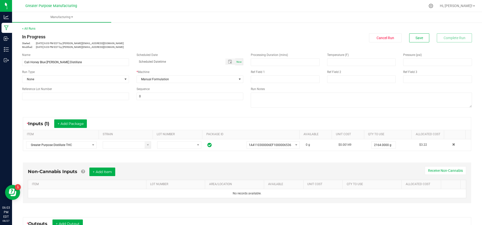
scroll to position [68, 0]
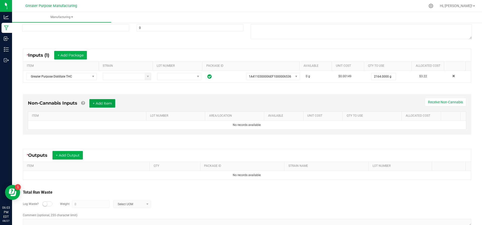
click at [112, 106] on button "+ Add Item" at bounding box center [102, 103] width 26 height 9
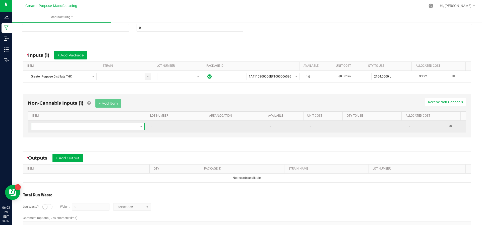
click at [108, 127] on span "NO DATA FOUND" at bounding box center [84, 126] width 107 height 7
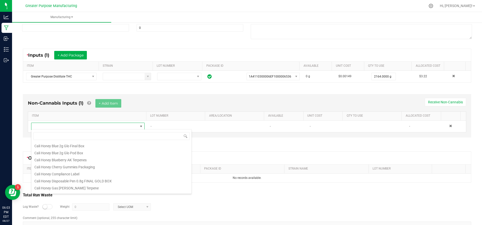
scroll to position [86, 0]
click at [116, 158] on li "Cali Honey Blueberry AK Terpenes" at bounding box center [111, 158] width 160 height 7
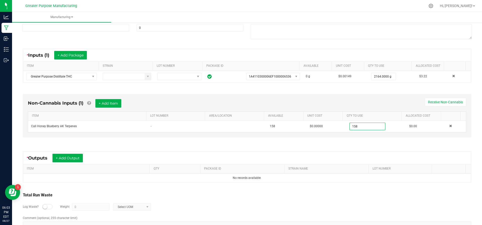
type input "158.0000 g"
click at [329, 156] on div "* Outputs + Add Output" at bounding box center [246, 158] width 447 height 13
click at [75, 155] on button "+ Add Output" at bounding box center [67, 158] width 30 height 9
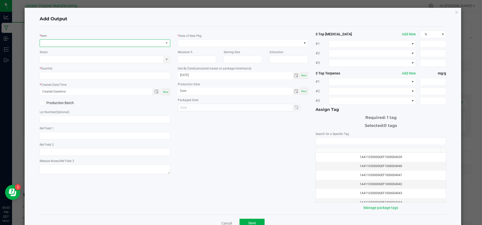
click at [88, 42] on span "NO DATA FOUND" at bounding box center [102, 43] width 124 height 7
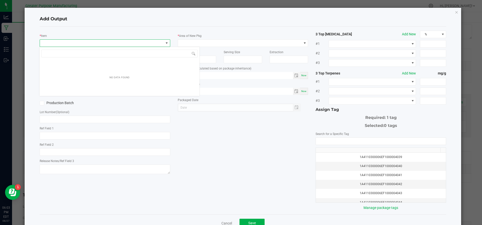
scroll to position [8, 129]
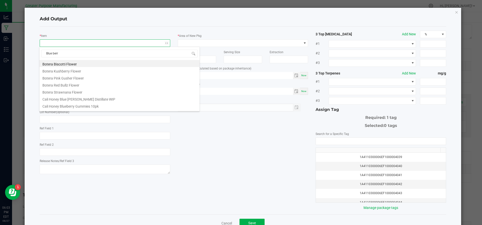
type input "Blue [PERSON_NAME]"
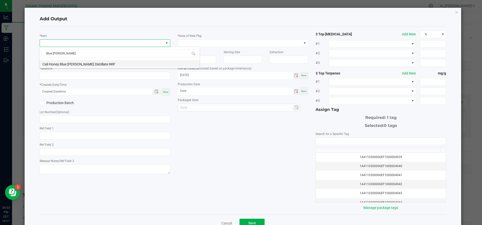
click at [93, 64] on li "Cali Honey Blue [PERSON_NAME] Distillate WIP" at bounding box center [119, 63] width 160 height 7
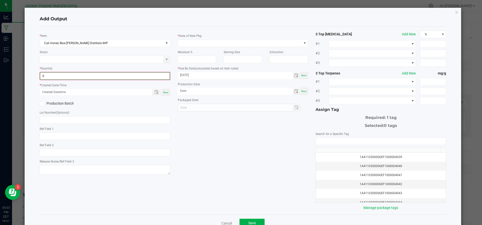
click at [78, 77] on input "0" at bounding box center [104, 75] width 129 height 7
type input "2350.0000 g"
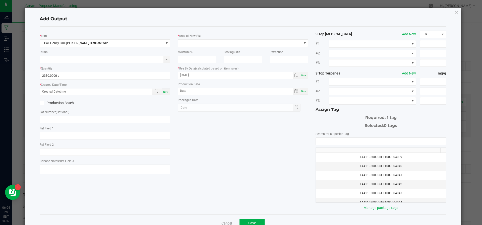
click at [164, 91] on span "Now" at bounding box center [165, 92] width 5 height 3
type input "[DATE] 6:04 PM"
type input "[DATE]"
click at [214, 42] on span at bounding box center [240, 43] width 124 height 7
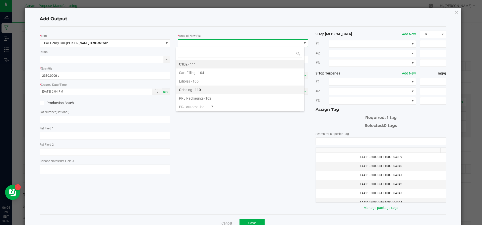
scroll to position [34, 0]
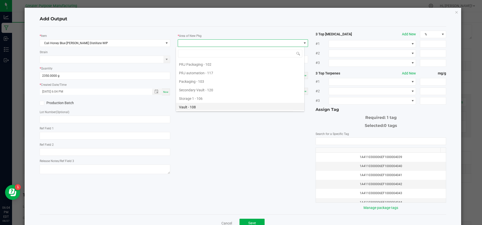
click at [217, 104] on li "Vault - 108" at bounding box center [240, 107] width 128 height 9
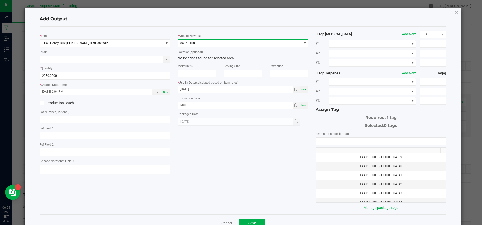
click at [300, 103] on div "Now" at bounding box center [304, 105] width 8 height 7
type input "[DATE]"
click at [332, 138] on input "NO DATA FOUND" at bounding box center [381, 141] width 130 height 7
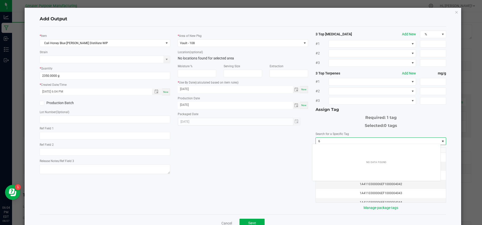
scroll to position [7, 128]
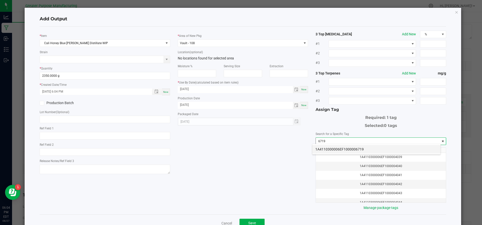
click at [330, 152] on li "1A4110300006EF1000006719" at bounding box center [376, 149] width 128 height 9
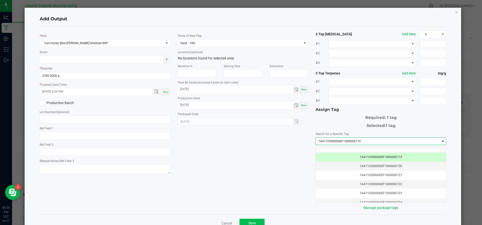
type input "1A4110300006EF1000006719"
click at [242, 223] on button "Save" at bounding box center [251, 223] width 25 height 9
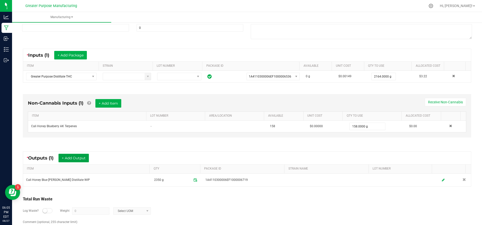
scroll to position [0, 0]
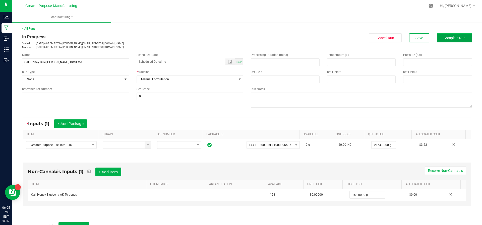
click at [447, 40] on span "Complete Run" at bounding box center [454, 38] width 22 height 4
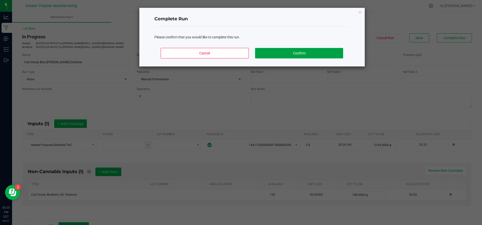
click at [339, 48] on button "Confirm" at bounding box center [299, 53] width 88 height 11
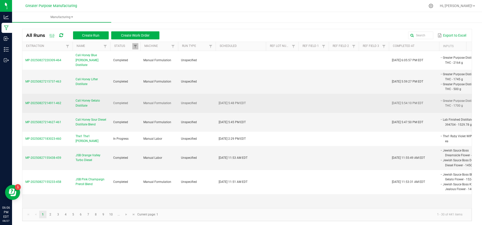
click at [83, 98] on span "Cali Honey Gelato Distillate" at bounding box center [91, 103] width 32 height 10
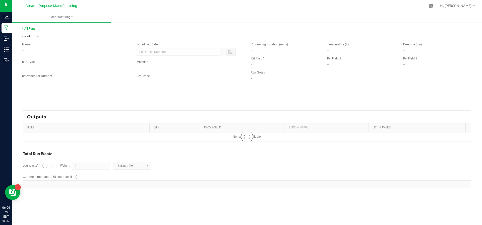
type input "[DATE] 5:48 PM"
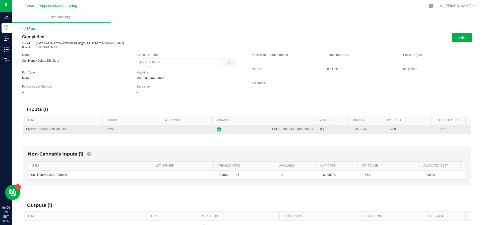
scroll to position [53, 0]
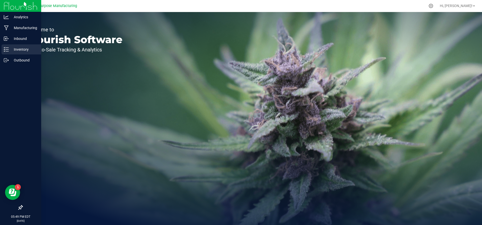
click at [13, 51] on p "Inventory" at bounding box center [24, 49] width 30 height 6
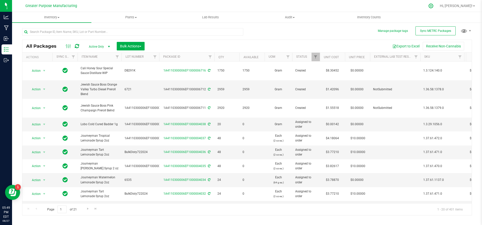
click at [437, 10] on div at bounding box center [430, 6] width 13 height 11
click at [437, 9] on div at bounding box center [430, 6] width 13 height 11
click at [434, 4] on div at bounding box center [430, 5] width 7 height 5
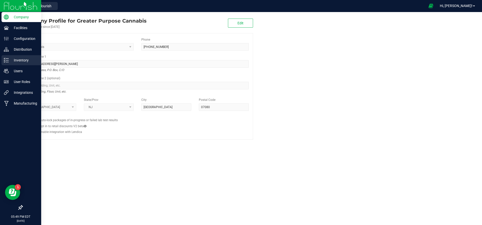
click at [9, 60] on p "Inventory" at bounding box center [24, 60] width 30 height 6
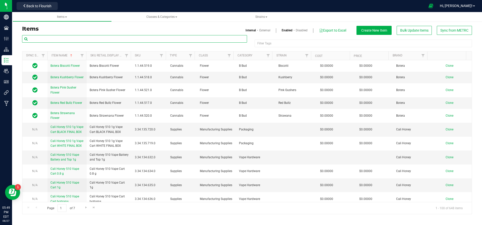
click at [104, 40] on input "text" at bounding box center [134, 39] width 225 height 8
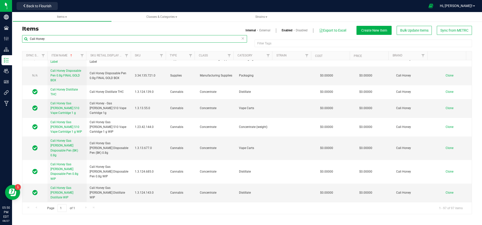
scroll to position [263, 0]
type input "Cali Honey"
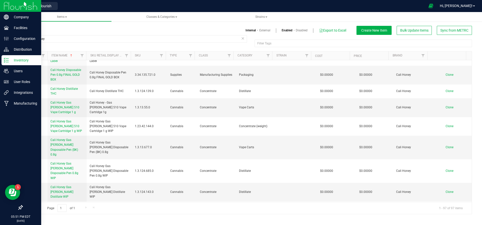
click at [3, 9] on div at bounding box center [20, 6] width 41 height 12
click at [10, 8] on img at bounding box center [21, 6] width 34 height 12
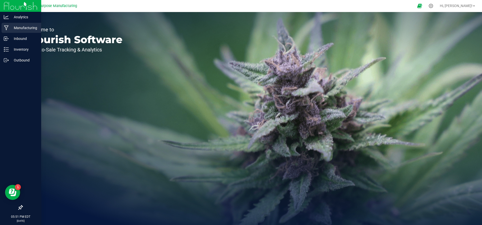
click at [28, 29] on p "Manufacturing" at bounding box center [24, 28] width 30 height 6
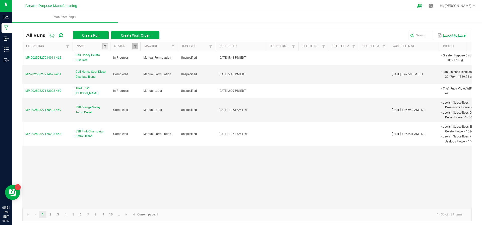
click at [104, 45] on span at bounding box center [105, 46] width 4 height 4
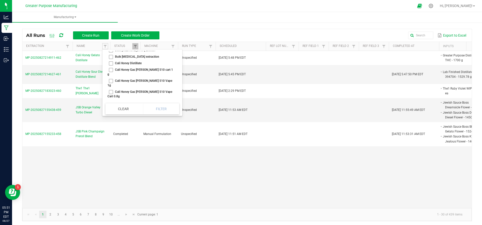
scroll to position [56, 0]
click at [109, 69] on li "Cali Honey Gas Berry 510 cart 1 g" at bounding box center [140, 71] width 71 height 11
checkbox g "true"
click at [159, 108] on button "Filter" at bounding box center [161, 108] width 36 height 11
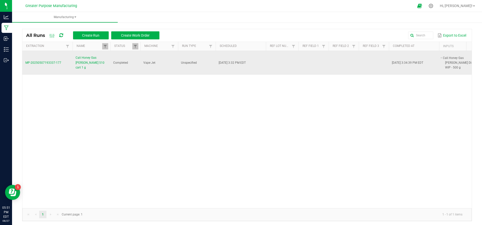
click at [90, 63] on span "Cali Honey Gas Berry 510 cart 1 g" at bounding box center [91, 62] width 32 height 15
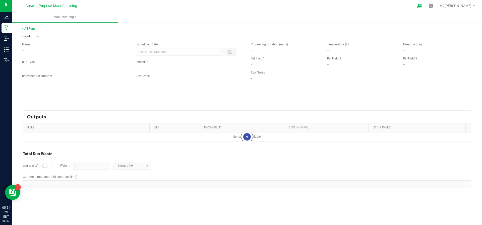
type input "05/07/2025 3:32 PM"
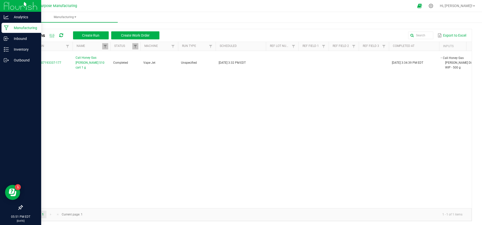
click at [24, 26] on p "Manufacturing" at bounding box center [24, 28] width 30 height 6
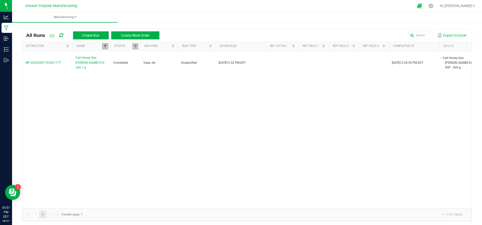
click at [105, 47] on span at bounding box center [105, 46] width 4 height 4
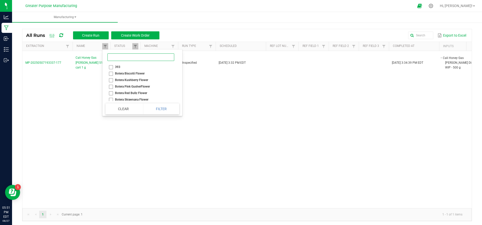
click at [115, 59] on input at bounding box center [140, 57] width 67 height 8
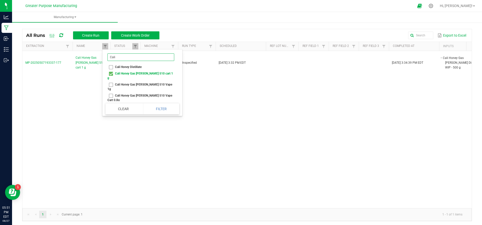
type input "Cali"
click at [108, 72] on li "Cali Honey Gas Berry 510 cart 1 g" at bounding box center [140, 75] width 71 height 11
checkbox g "false"
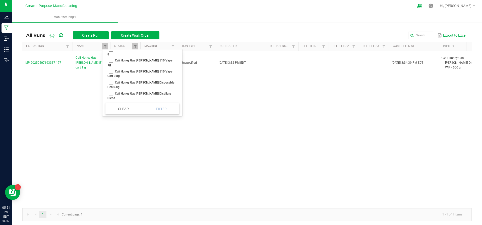
scroll to position [24, 0]
click at [110, 90] on li "Cali Honey Gas Berry Distillate Blend" at bounding box center [140, 95] width 71 height 11
checkbox Blend "true"
click at [168, 109] on button "Filter" at bounding box center [161, 108] width 36 height 11
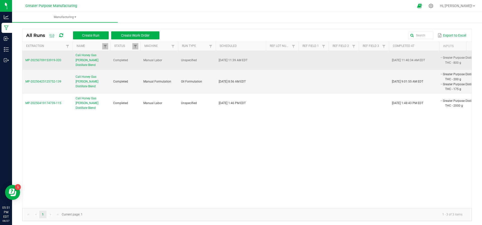
click at [93, 59] on span "Cali Honey Gas Berry Distillate Blend" at bounding box center [91, 60] width 32 height 15
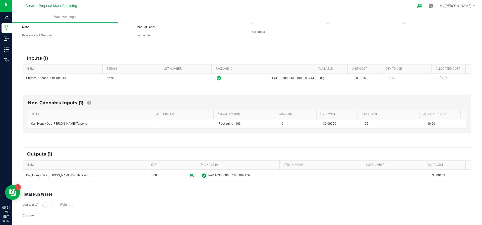
scroll to position [53, 0]
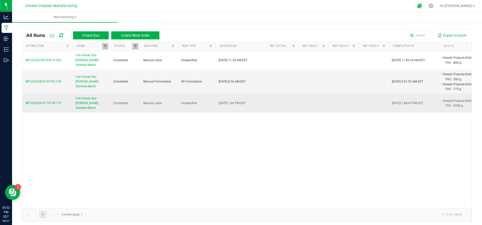
click at [96, 96] on span "Cali Honey Gas Berry Distillate Blend" at bounding box center [91, 103] width 32 height 15
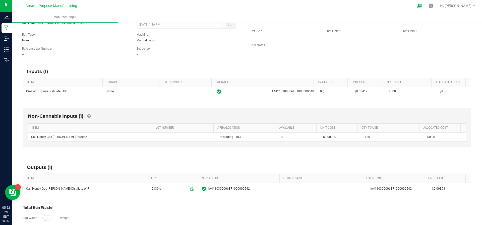
scroll to position [38, 0]
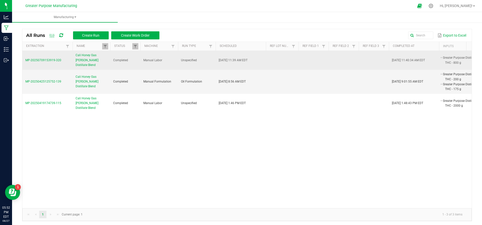
click at [104, 52] on td "Cali Honey Gas Berry Distillate Blend" at bounding box center [91, 60] width 38 height 19
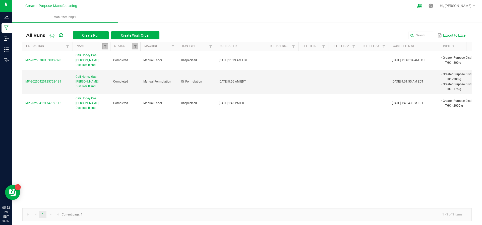
click at [104, 49] on link at bounding box center [105, 46] width 6 height 6
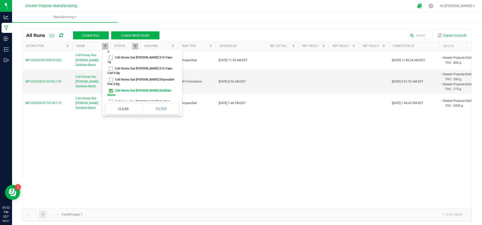
scroll to position [80, 0]
click at [109, 87] on li "Cali Honey Gas Berry Distillate Blend" at bounding box center [140, 92] width 71 height 11
checkbox Blend "false"
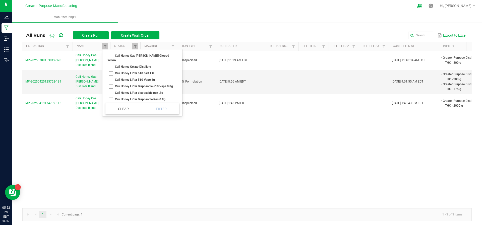
scroll to position [198, 0]
click at [109, 115] on li "Cali Honey Lifter Distillate Blend" at bounding box center [140, 118] width 71 height 7
checkbox Blend "true"
click at [152, 107] on button "Filter" at bounding box center [161, 108] width 36 height 11
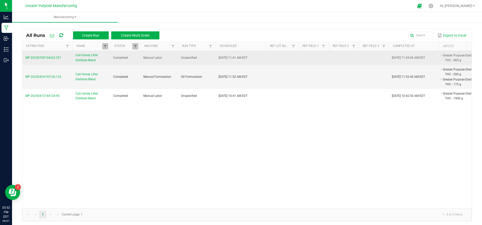
click at [84, 55] on span "Cali Honey Lifter Distillate Blend" at bounding box center [91, 58] width 32 height 10
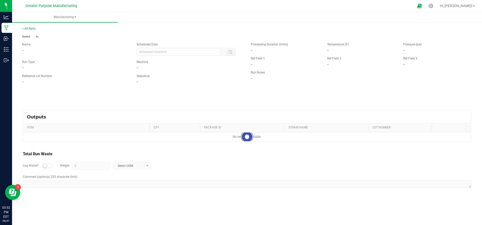
type input "07/09/2025 11:41 AM"
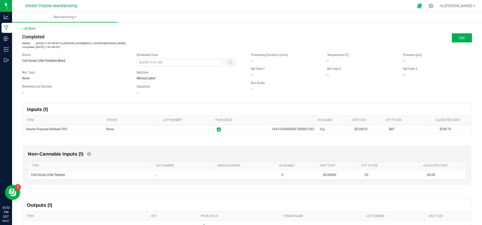
scroll to position [6, 0]
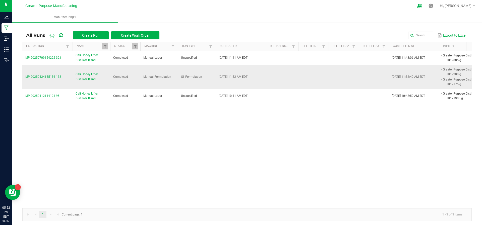
click at [80, 76] on span "Cali Honey Lifter Distillate Blend" at bounding box center [91, 77] width 32 height 10
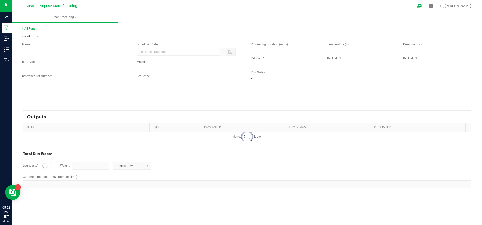
type input "04/24/2025 11:52 AM"
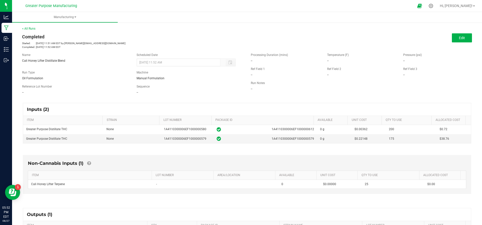
scroll to position [62, 0]
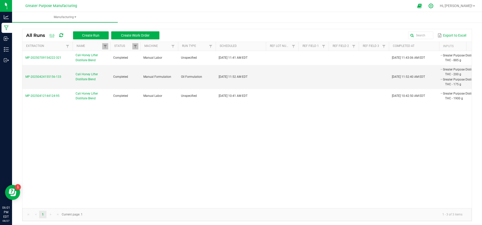
click at [451, 5] on nav "Greater Purpose Manufacturing Hi, Joseph!" at bounding box center [246, 6] width 469 height 12
click at [437, 9] on div at bounding box center [430, 6] width 13 height 11
click at [437, 5] on div at bounding box center [430, 6] width 13 height 11
click at [433, 5] on icon at bounding box center [430, 5] width 5 height 5
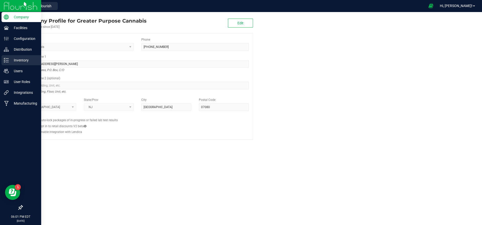
click at [25, 63] on div "Inventory" at bounding box center [22, 60] width 40 height 10
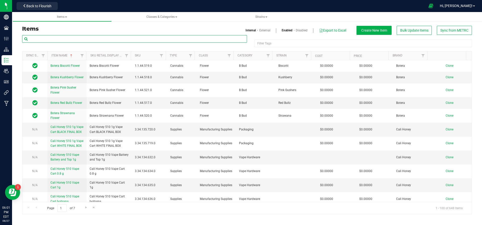
click at [100, 37] on input "text" at bounding box center [134, 39] width 225 height 8
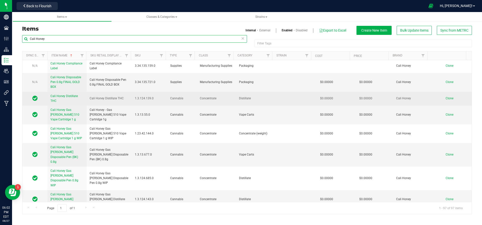
scroll to position [257, 0]
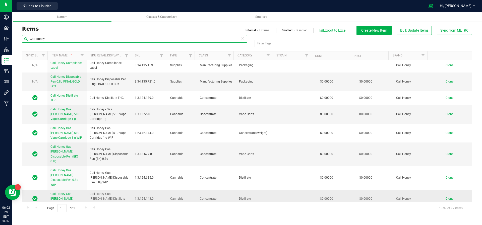
type input "Cali Honey"
click at [445, 197] on span "Clone" at bounding box center [449, 199] width 8 height 4
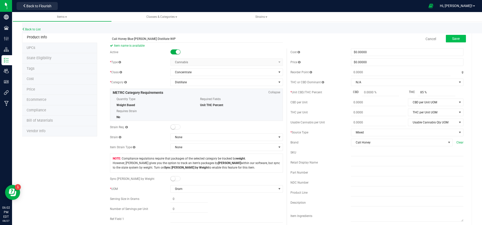
type input "Cali Honey Blue [PERSON_NAME] Distillate WIP"
click at [452, 38] on span "Save" at bounding box center [456, 39] width 8 height 4
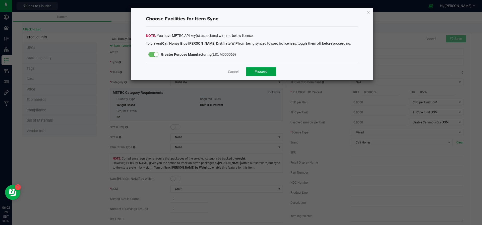
click at [261, 73] on span "Proceed" at bounding box center [260, 71] width 13 height 4
